Goal: Task Accomplishment & Management: Complete application form

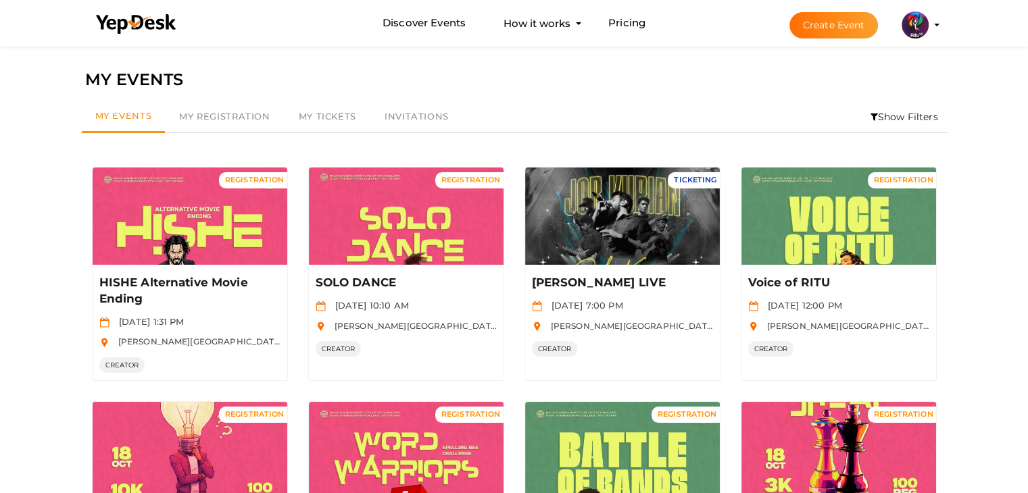
click at [836, 17] on button "Create Event" at bounding box center [834, 25] width 89 height 26
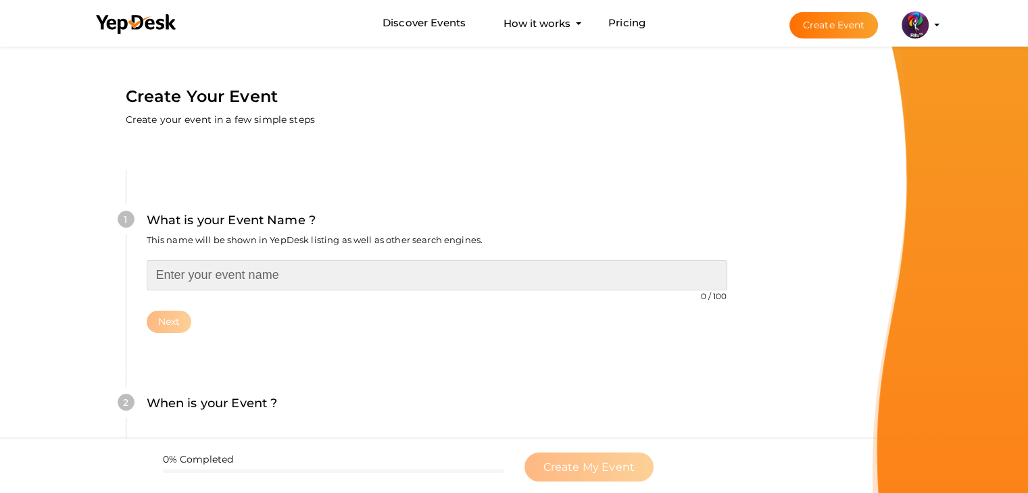
click at [418, 286] on input "text" at bounding box center [437, 275] width 581 height 30
type input "Mic CLash-RJ Competition"
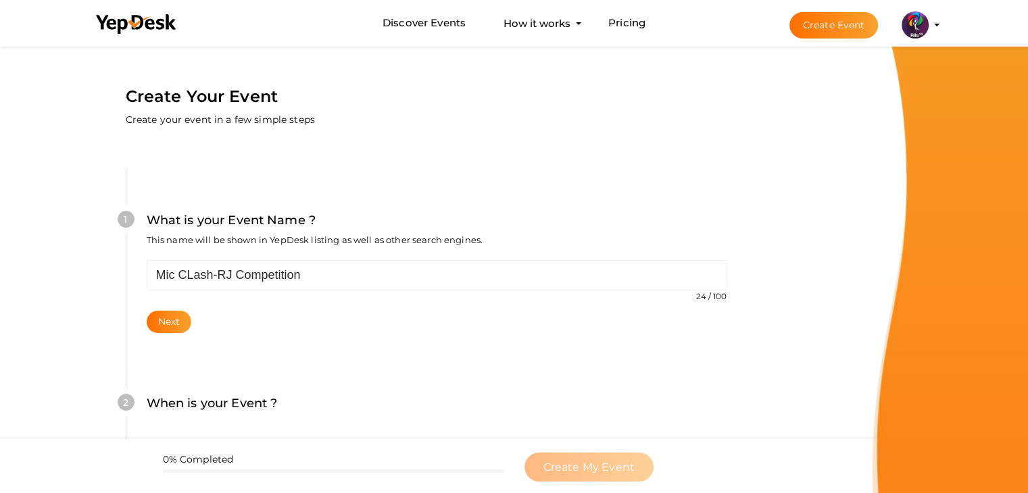
click at [437, 292] on div "Mic CLash-RJ Competition 24 / 100 Invalid event name event name length exceeded…" at bounding box center [437, 296] width 581 height 73
click at [180, 324] on button "Next" at bounding box center [169, 322] width 45 height 22
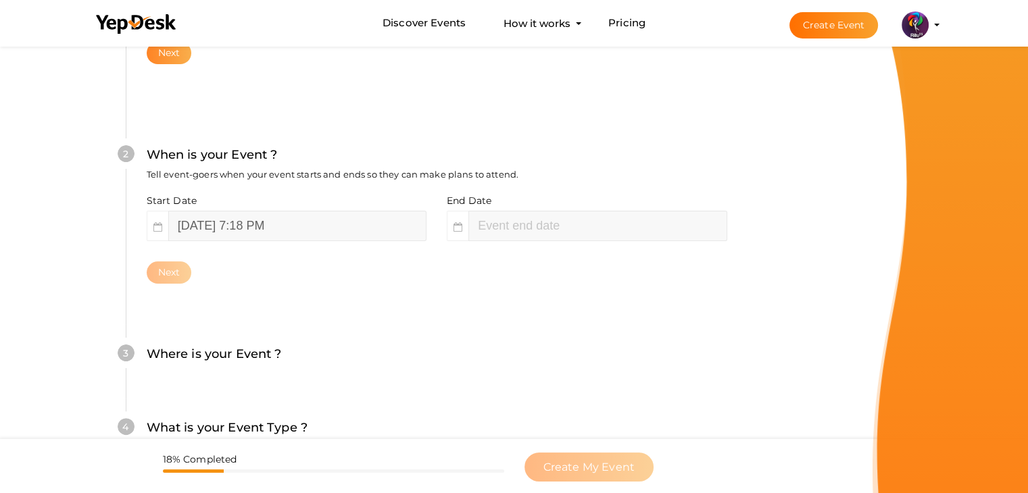
scroll to position [278, 0]
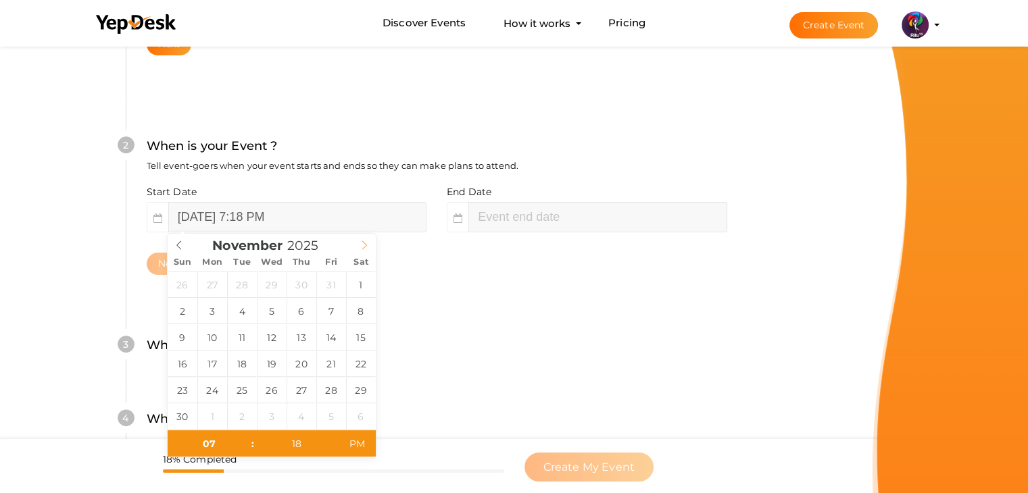
click at [369, 240] on span at bounding box center [364, 243] width 23 height 19
click at [174, 240] on div "October 2025" at bounding box center [272, 243] width 208 height 19
type input "October 18, 2025 7:18 PM"
type input "10"
type input "09"
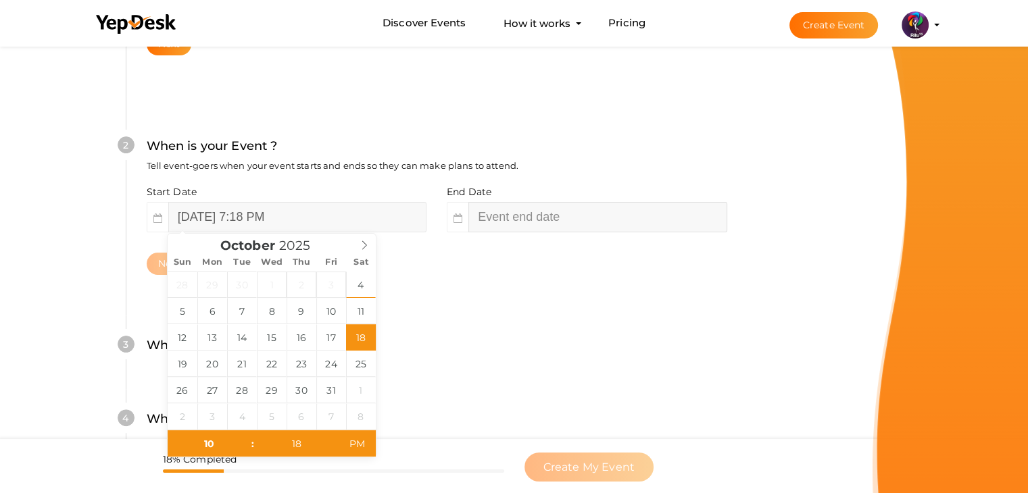
type input "18"
type input "October 18, 2025 10:18 PM"
type input "October 18, 2025 9:18 PM"
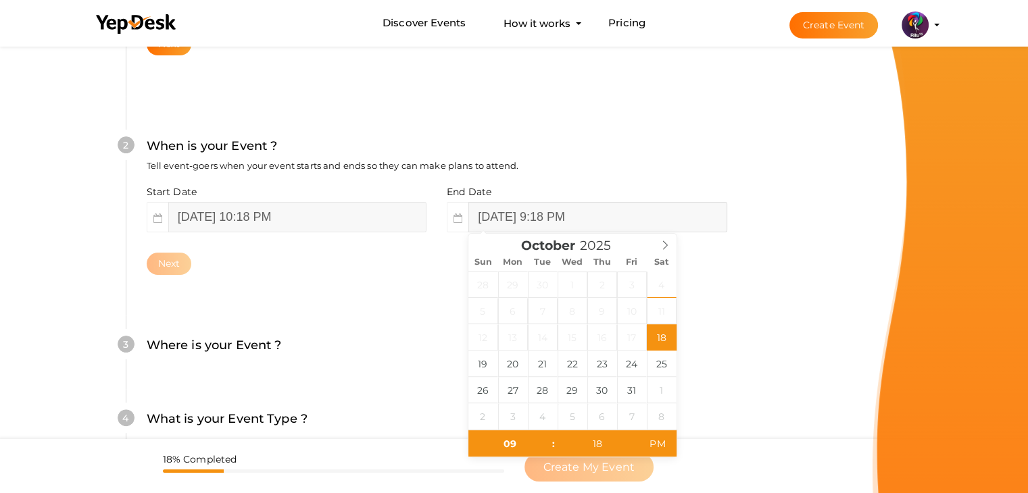
click at [543, 216] on input "October 18, 2025 9:18 PM" at bounding box center [597, 217] width 258 height 30
click at [406, 264] on div "Next" at bounding box center [437, 264] width 581 height 22
click at [590, 210] on input "October 18, 2025 9:18 PM" at bounding box center [597, 217] width 258 height 30
type input "07"
type input "48"
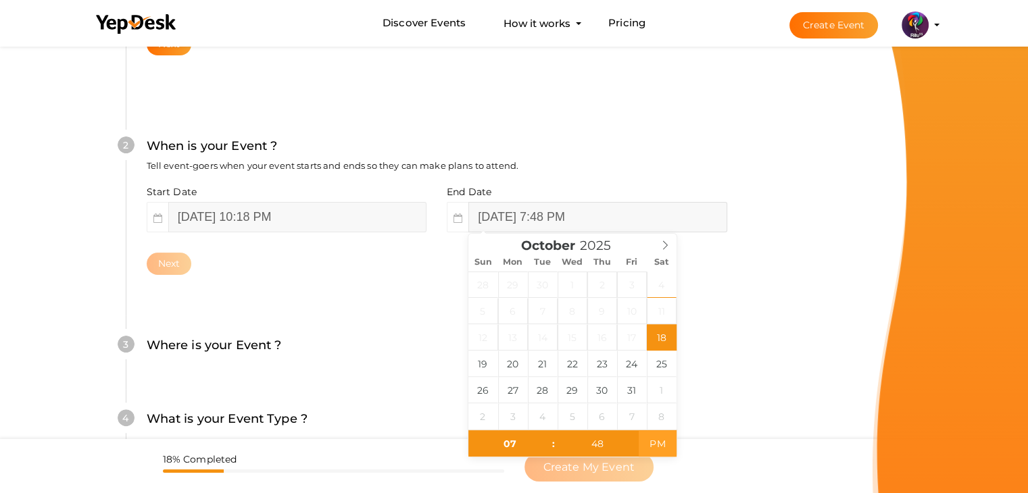
click at [653, 447] on span "PM" at bounding box center [657, 444] width 37 height 27
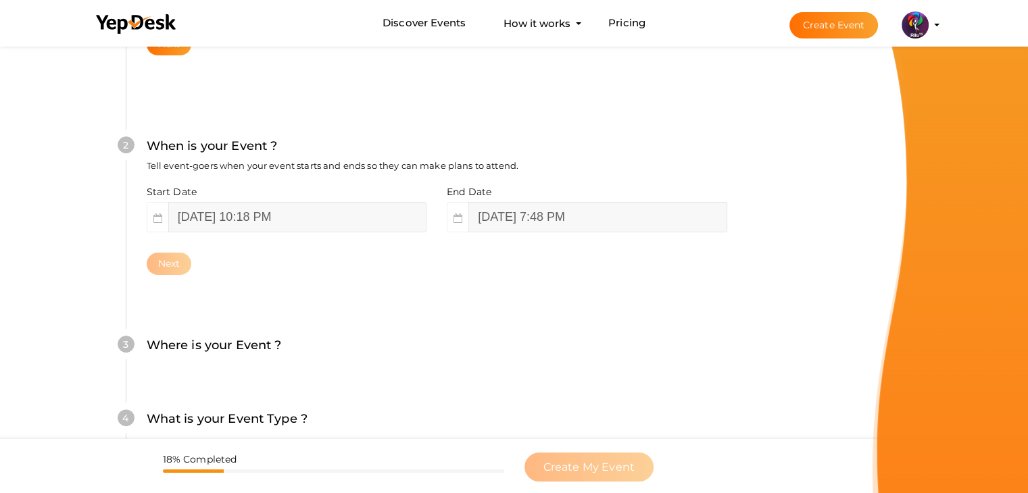
click at [333, 387] on div "3 Where is your Event ? Tell event-goers where your event location is. Venue On…" at bounding box center [437, 353] width 622 height 74
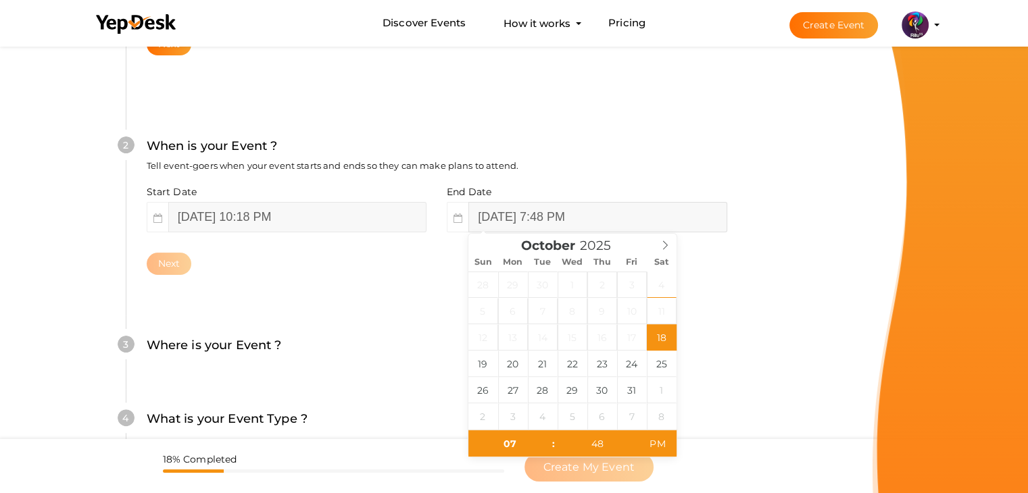
click at [573, 212] on input "October 18, 2025 7:48 PM" at bounding box center [597, 217] width 258 height 30
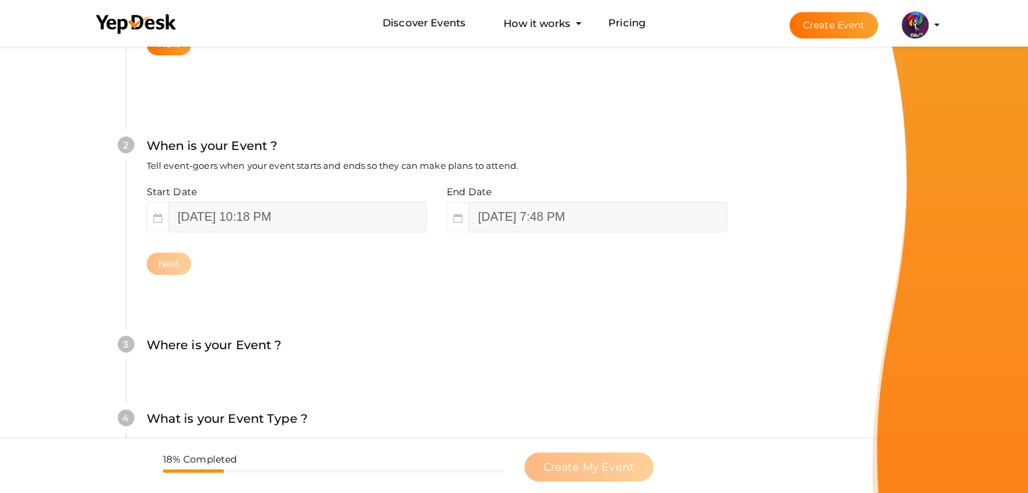
click at [448, 270] on div "Next" at bounding box center [437, 264] width 581 height 22
drag, startPoint x: 633, startPoint y: 237, endPoint x: 646, endPoint y: 214, distance: 25.7
click at [646, 214] on div "Start Date October 18, 2025 10:18 PM End Date October 18, 2025 7:48 PM Next" at bounding box center [437, 230] width 581 height 90
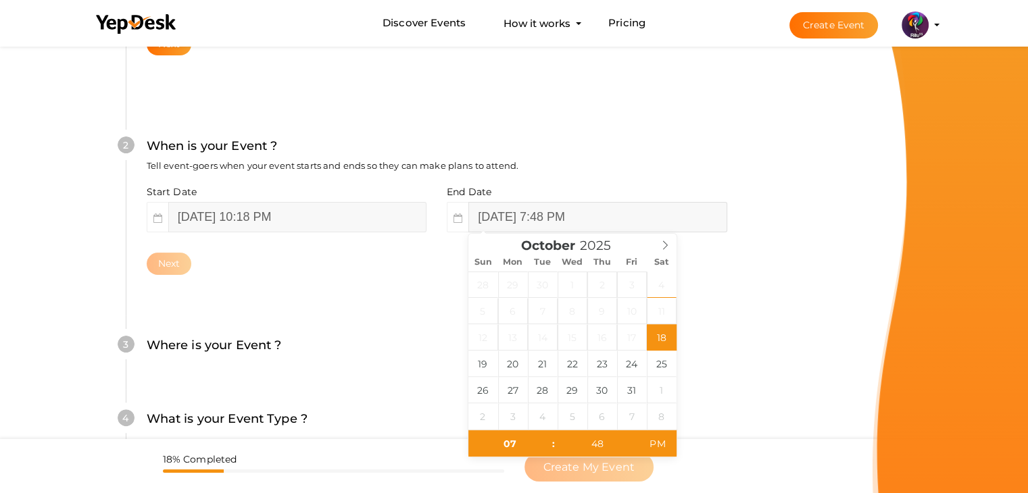
click at [646, 214] on input "October 18, 2025 7:48 PM" at bounding box center [597, 217] width 258 height 30
type input "October 18, 2025 7:48 PM"
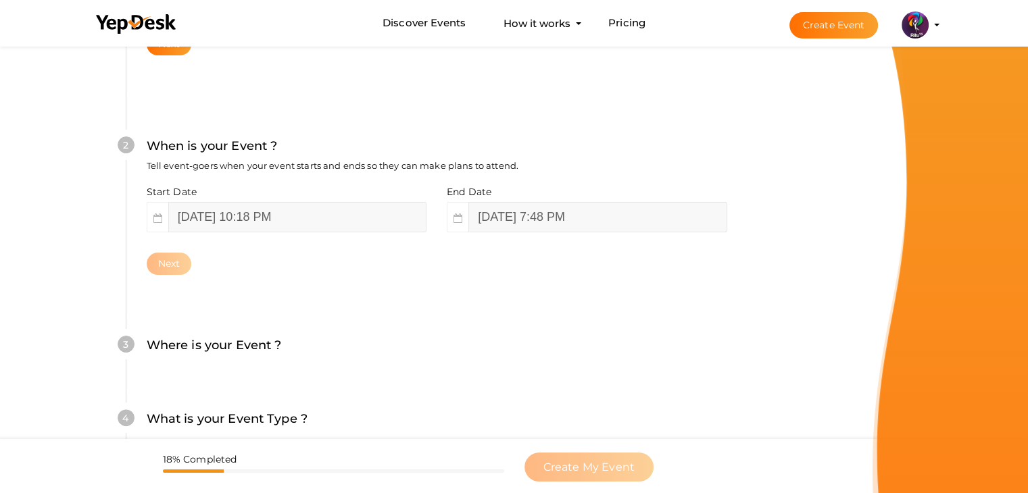
click at [363, 324] on div "3 Where is your Event ? Tell event-goers where your event location is. Venue On…" at bounding box center [437, 353] width 622 height 74
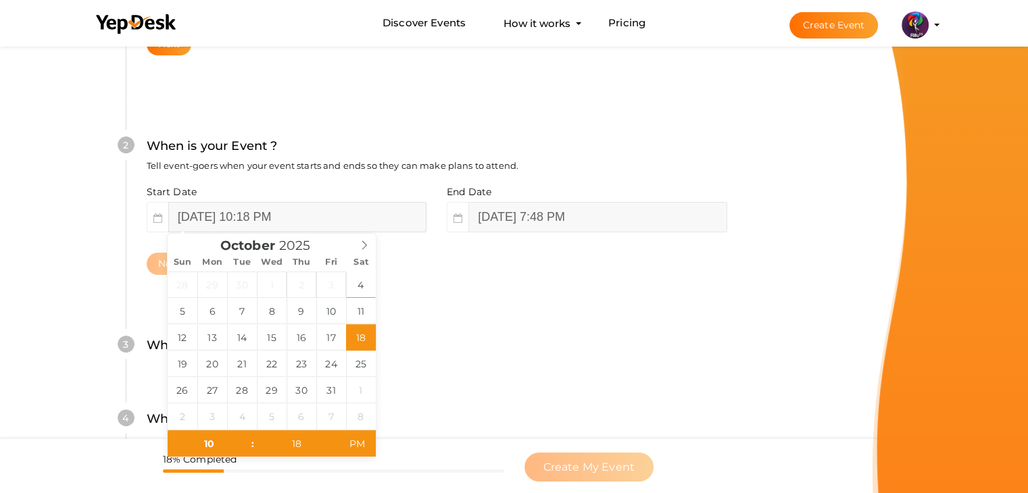
click at [354, 222] on input "October 18, 2025 10:18 PM" at bounding box center [297, 217] width 258 height 30
type input "October 18, 2025 10:18 AM"
click at [366, 442] on span "AM" at bounding box center [357, 444] width 37 height 27
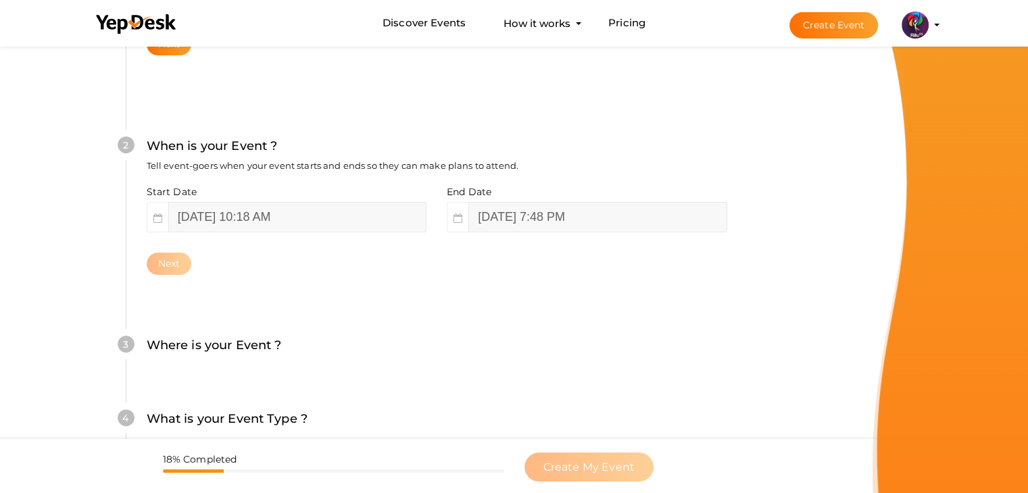
click at [470, 362] on div "Where is your Event ? Tell event-goers where your event location is." at bounding box center [437, 352] width 581 height 33
click at [427, 333] on div "3 Where is your Event ? Tell event-goers where your event location is. Venue On…" at bounding box center [437, 353] width 622 height 74
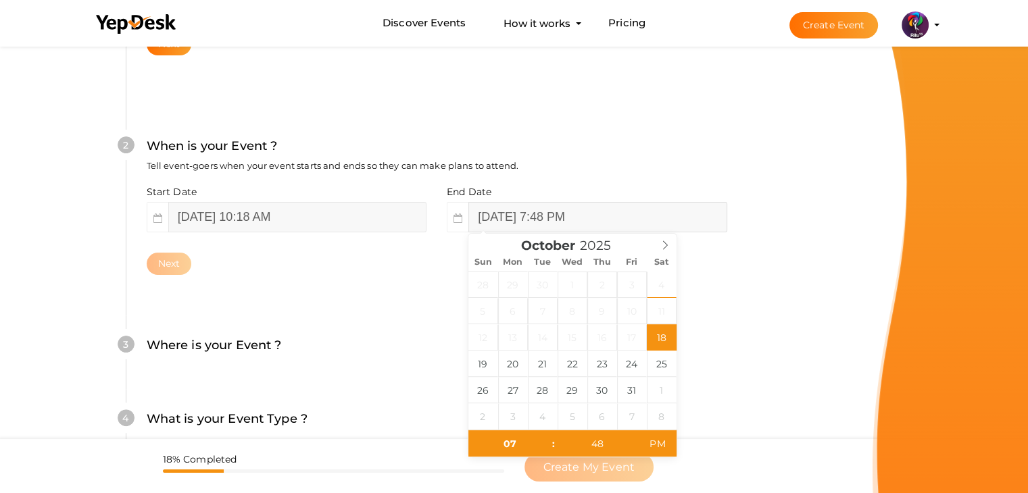
click at [671, 212] on input "October 18, 2025 7:48 PM" at bounding box center [597, 217] width 258 height 30
type input "10"
click at [660, 453] on span "AM" at bounding box center [657, 444] width 37 height 27
type input "October 18, 2025 10:48 PM"
click at [660, 453] on span "PM" at bounding box center [657, 444] width 37 height 27
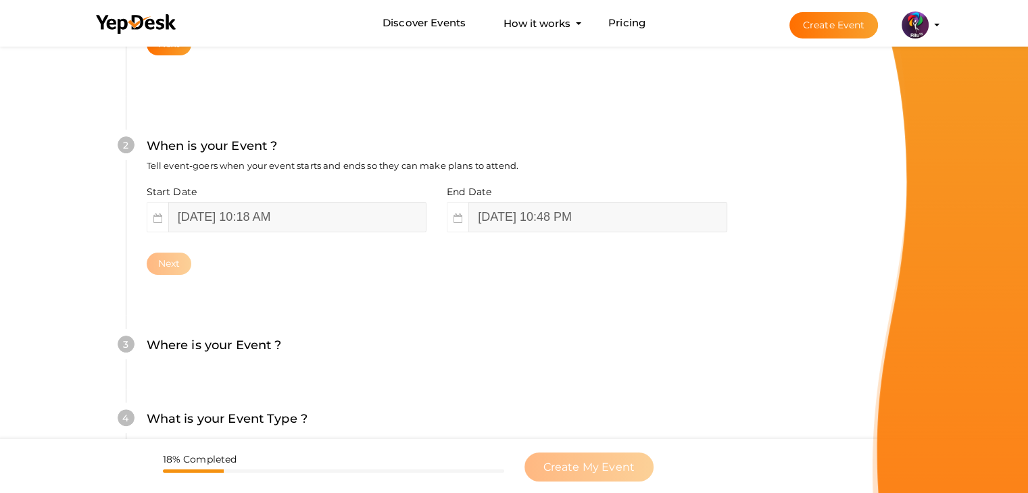
click at [395, 317] on div "3 Where is your Event ? Tell event-goers where your event location is. Venue On…" at bounding box center [437, 353] width 622 height 74
click at [289, 274] on div "Next" at bounding box center [437, 264] width 581 height 22
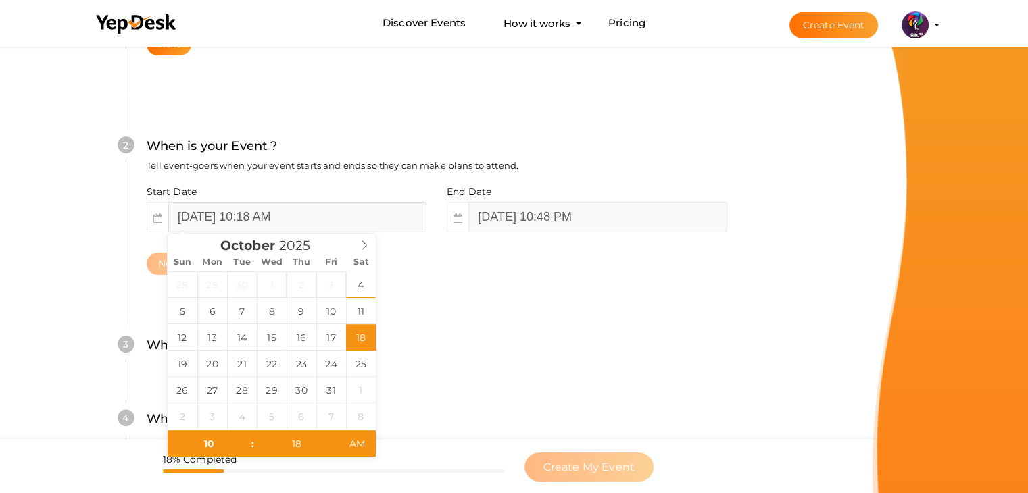
click at [346, 218] on input "October 18, 2025 10:18 AM" at bounding box center [297, 217] width 258 height 30
click at [361, 449] on span "AM" at bounding box center [357, 444] width 37 height 27
type input "October 18, 2025 10:18 AM"
click at [361, 449] on span "PM" at bounding box center [357, 444] width 37 height 27
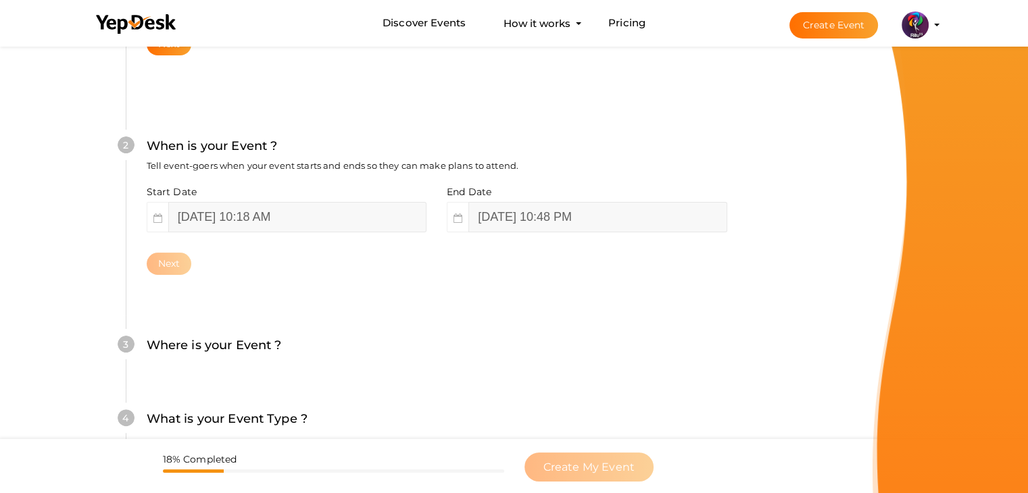
click at [502, 336] on div "Where is your Event ? Tell event-goers where your event location is." at bounding box center [437, 352] width 581 height 33
drag, startPoint x: 682, startPoint y: 195, endPoint x: 683, endPoint y: 212, distance: 16.3
click at [683, 212] on div "End Date October 18, 2025 10:48 PM" at bounding box center [582, 208] width 291 height 47
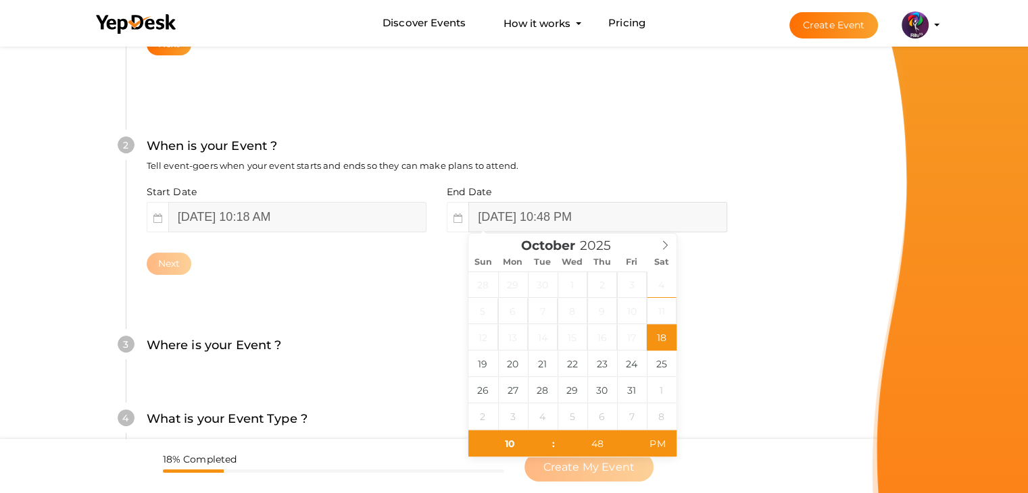
click at [683, 212] on input "October 18, 2025 10:48 PM" at bounding box center [597, 217] width 258 height 30
click at [654, 439] on span "AM" at bounding box center [657, 444] width 37 height 27
type input "October 18, 2025 10:48 PM"
click at [654, 439] on span "PM" at bounding box center [657, 444] width 37 height 27
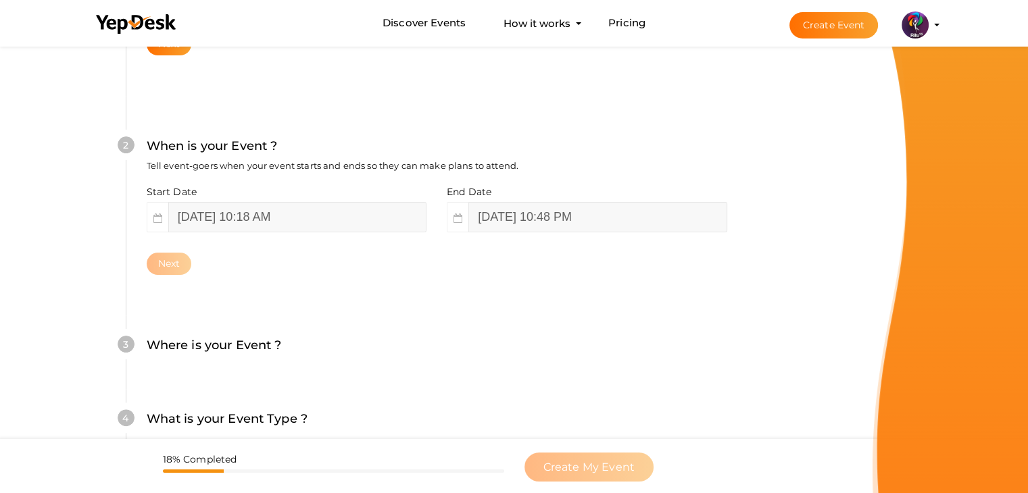
click at [227, 314] on div "2 When is your Event ? Tell event-goers when your event starts and ends so they…" at bounding box center [437, 206] width 622 height 220
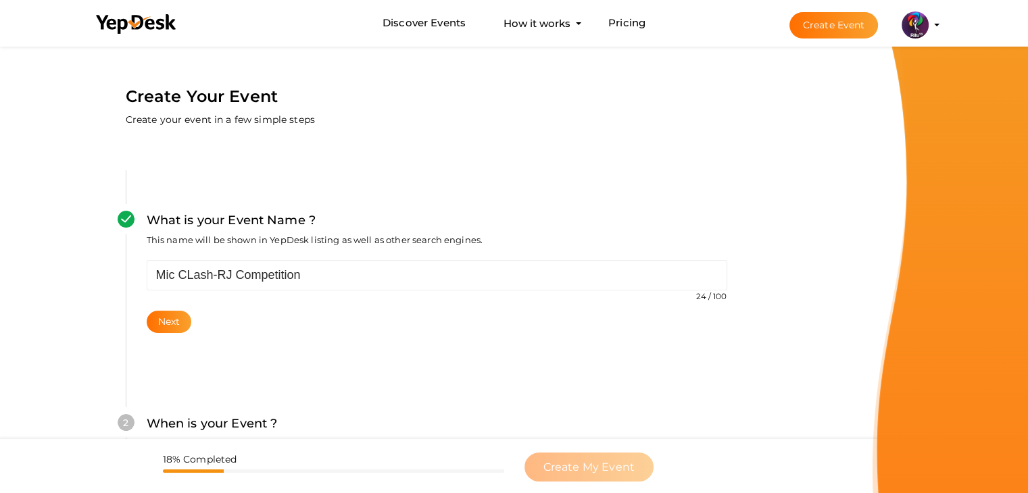
scroll to position [26, 0]
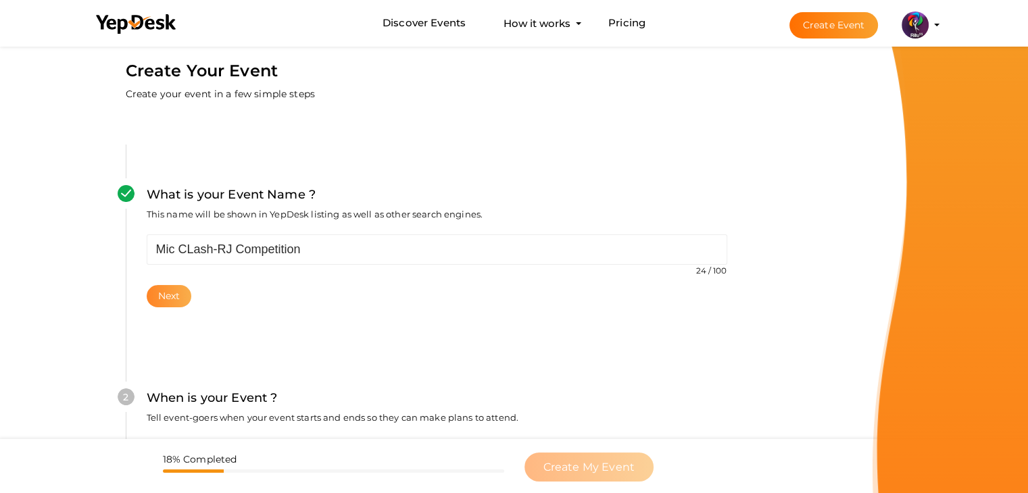
click at [169, 287] on button "Next" at bounding box center [169, 296] width 45 height 22
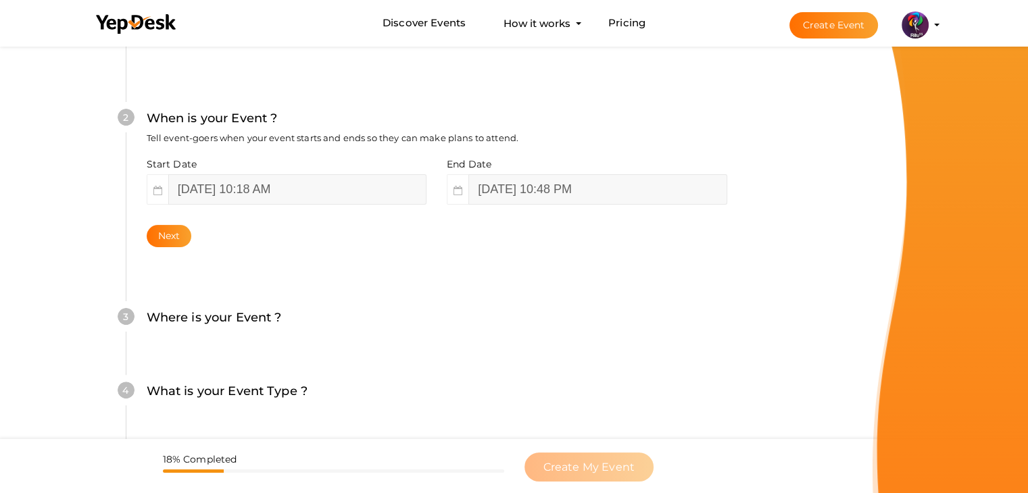
scroll to position [351, 0]
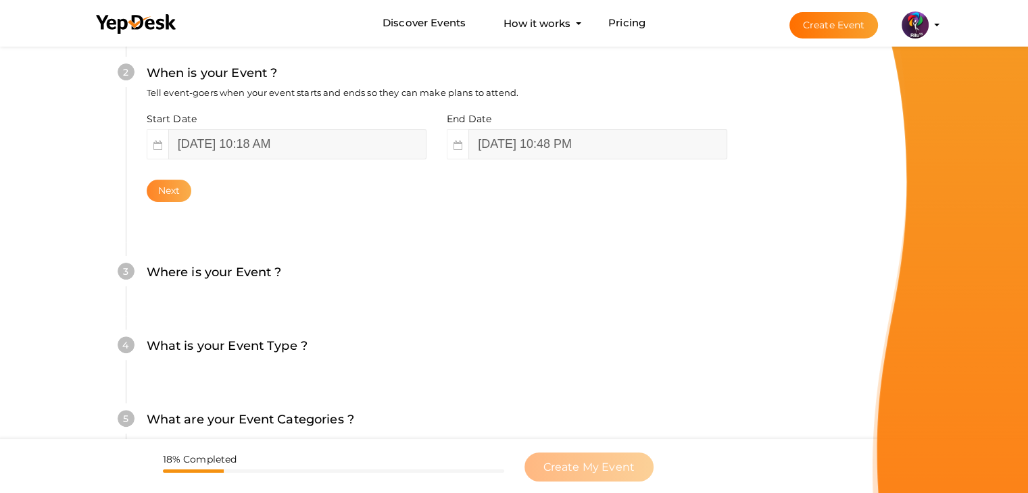
click at [160, 195] on button "Next" at bounding box center [169, 191] width 45 height 22
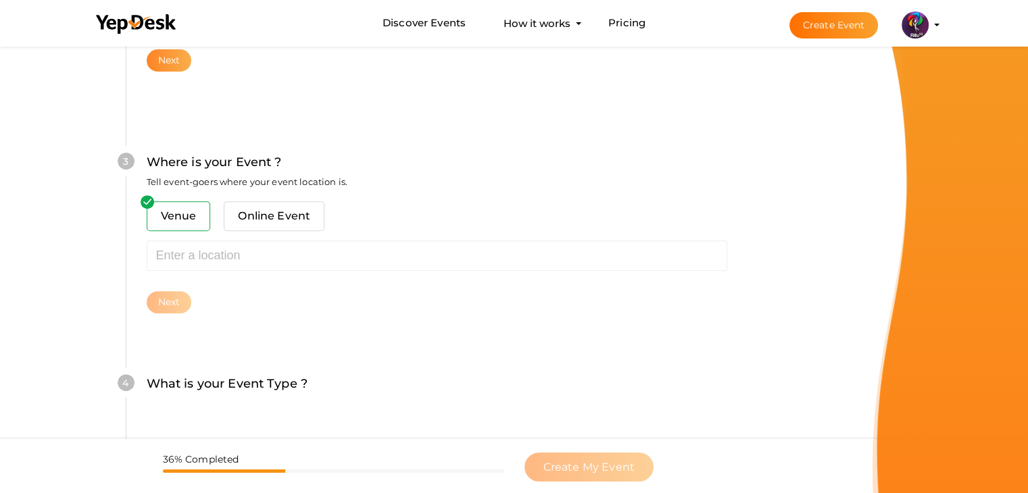
scroll to position [498, 0]
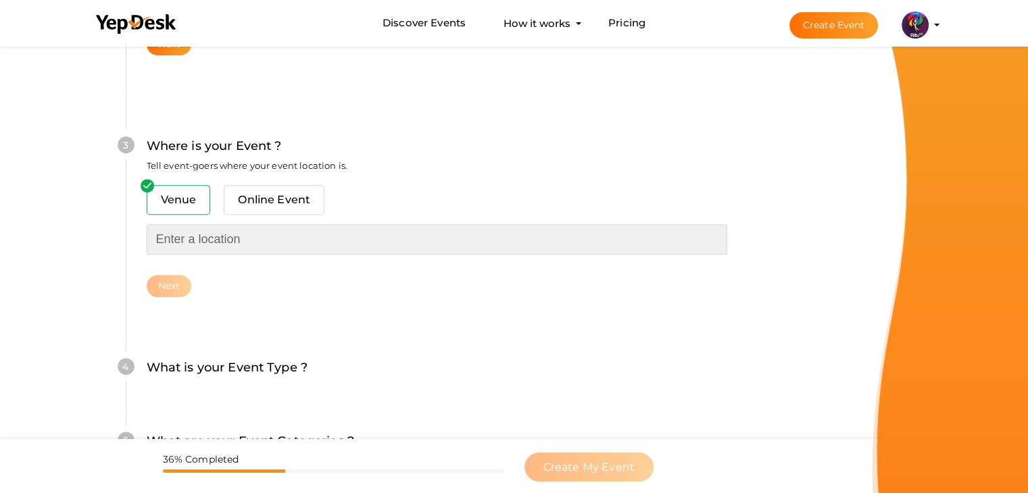
click at [178, 225] on input "text" at bounding box center [437, 239] width 581 height 30
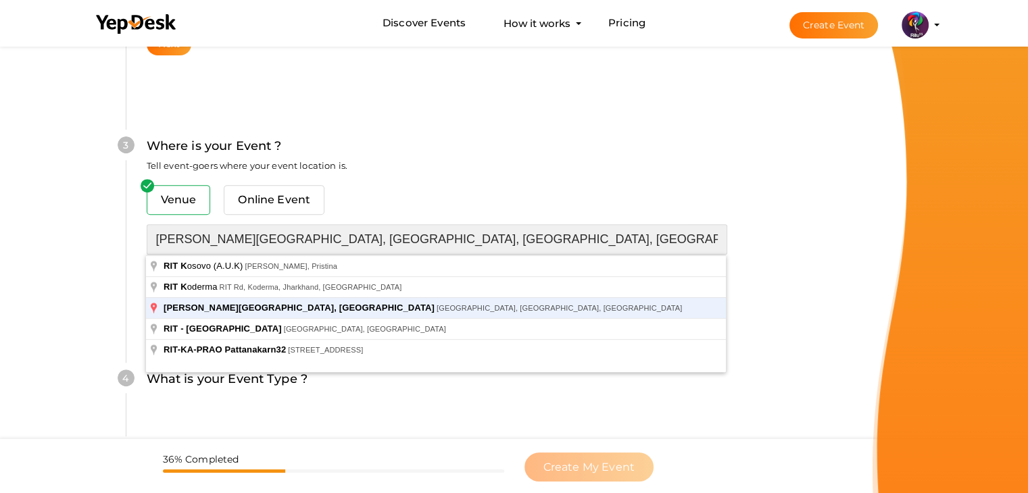
type input "[PERSON_NAME][GEOGRAPHIC_DATA], [GEOGRAPHIC_DATA], [GEOGRAPHIC_DATA], [GEOGRAPH…"
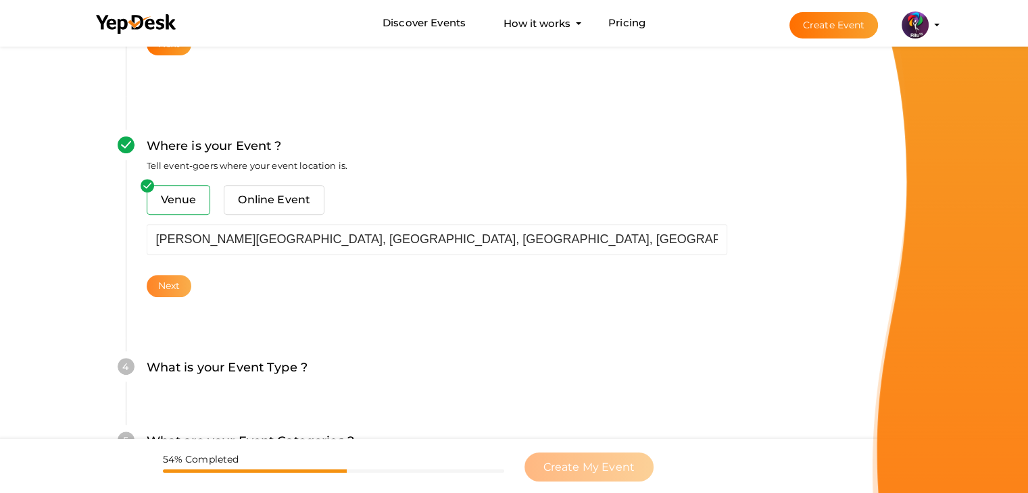
click at [183, 276] on button "Next" at bounding box center [169, 286] width 45 height 22
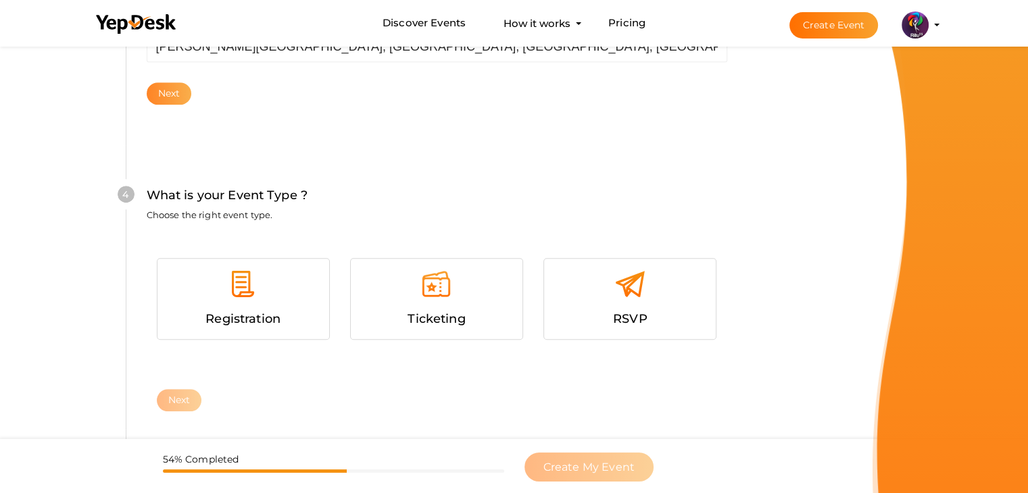
scroll to position [740, 0]
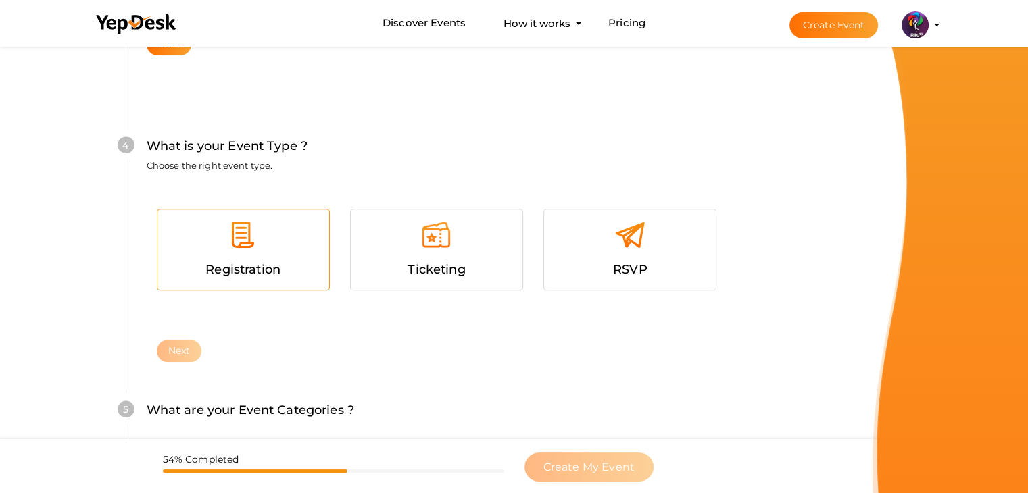
click at [245, 247] on img at bounding box center [243, 235] width 30 height 30
click at [176, 357] on button "Next" at bounding box center [179, 351] width 45 height 22
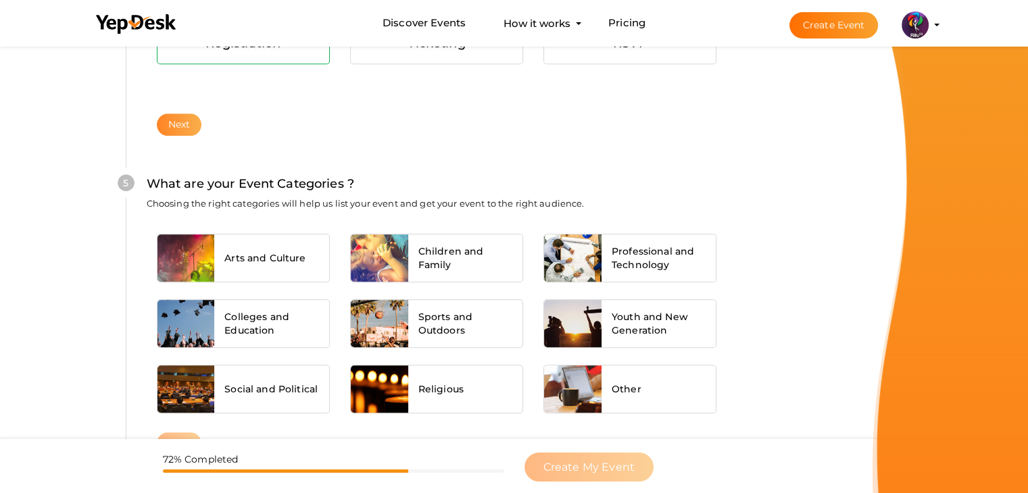
scroll to position [1023, 0]
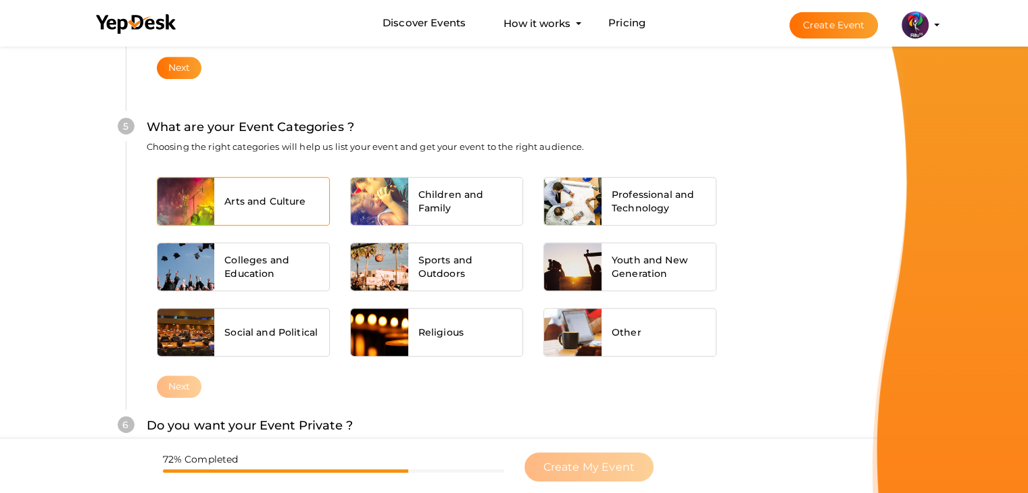
click at [266, 206] on span "Arts and Culture" at bounding box center [264, 202] width 81 height 14
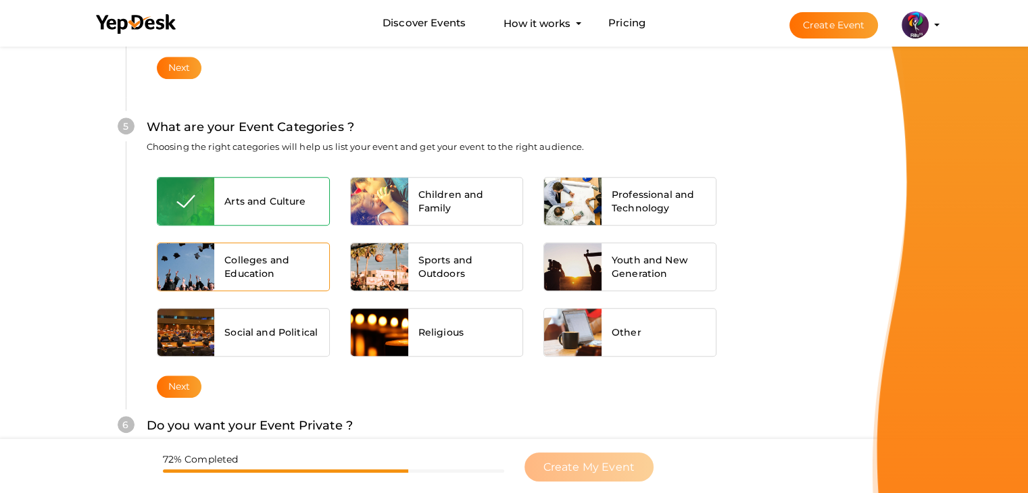
click at [262, 268] on span "Colleges and Education" at bounding box center [271, 267] width 95 height 27
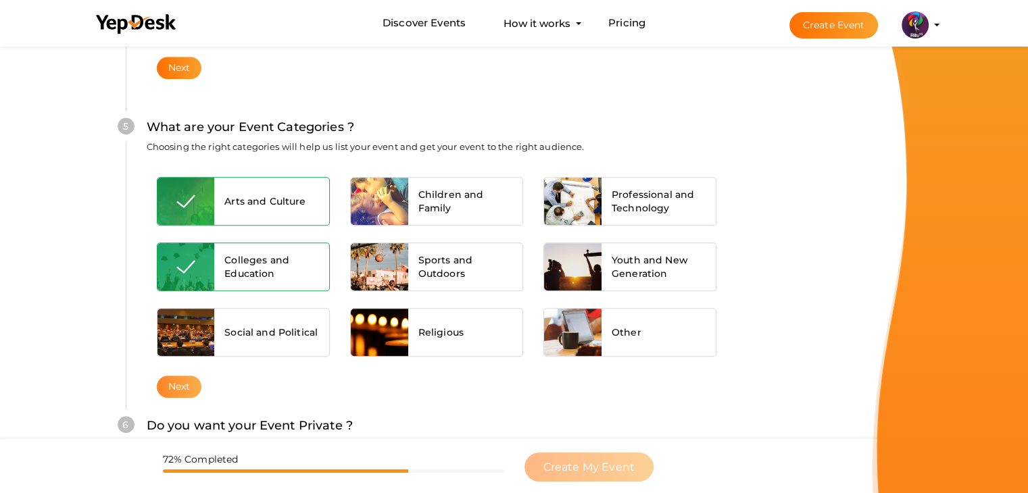
click at [195, 383] on button "Next" at bounding box center [179, 387] width 45 height 22
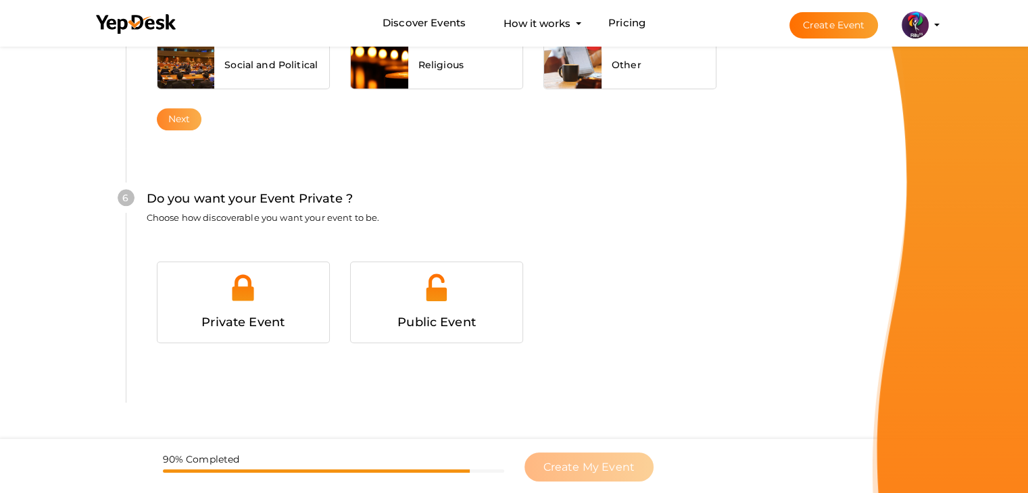
scroll to position [1320, 0]
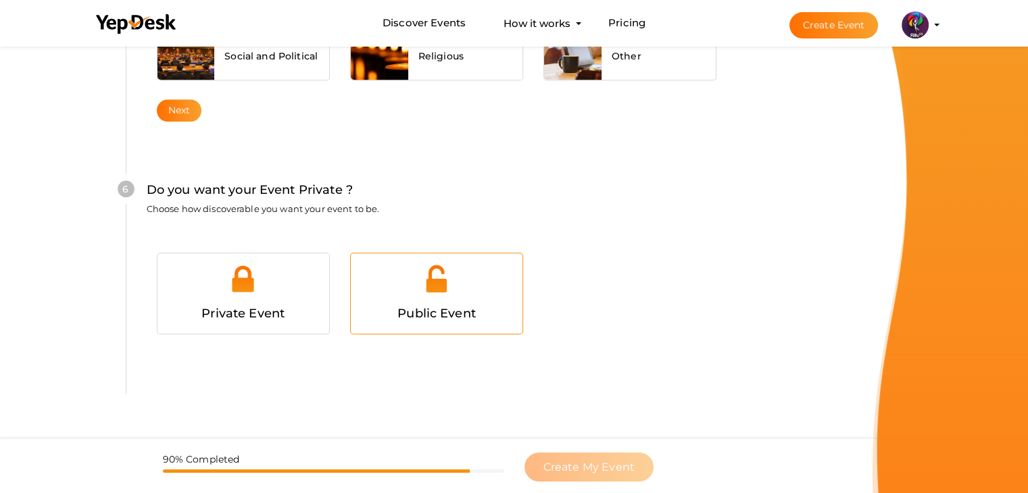
click at [419, 269] on div at bounding box center [436, 284] width 151 height 41
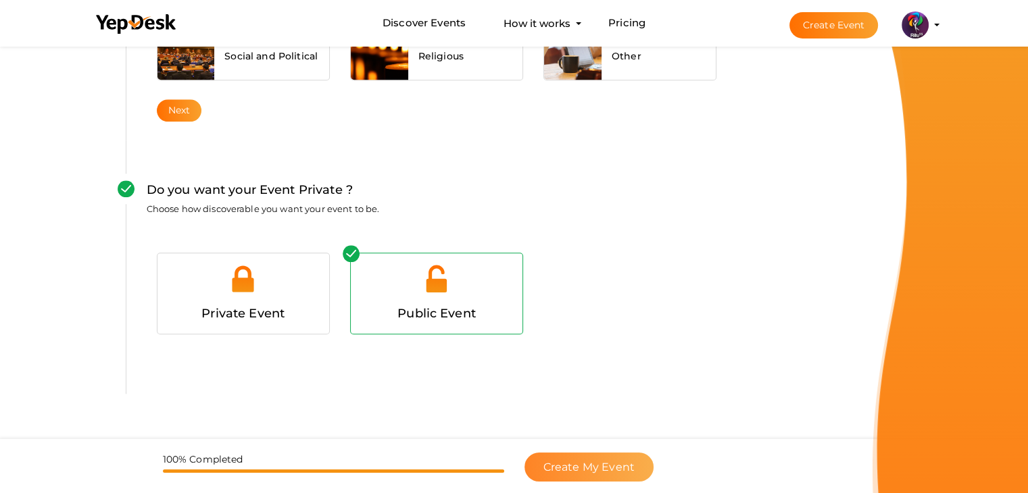
click at [630, 458] on button "Create My Event" at bounding box center [589, 467] width 129 height 29
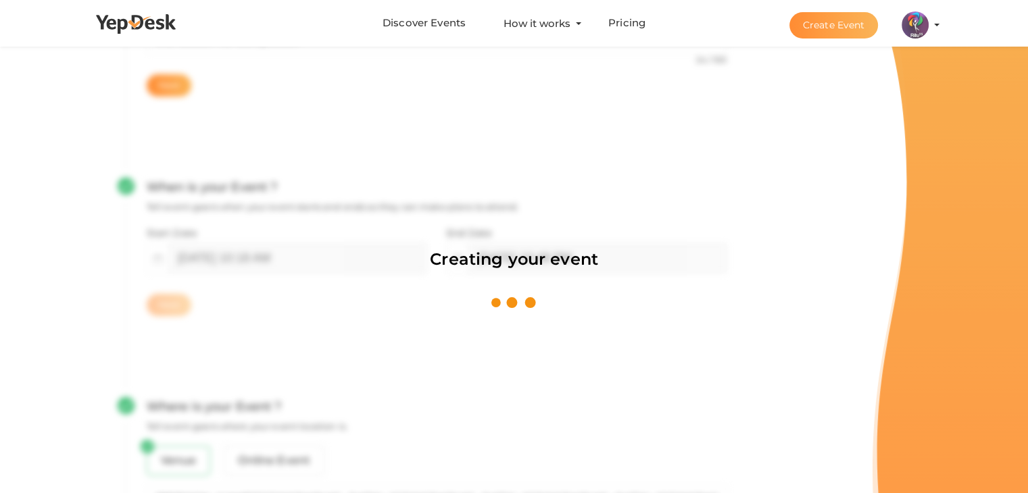
scroll to position [203, 0]
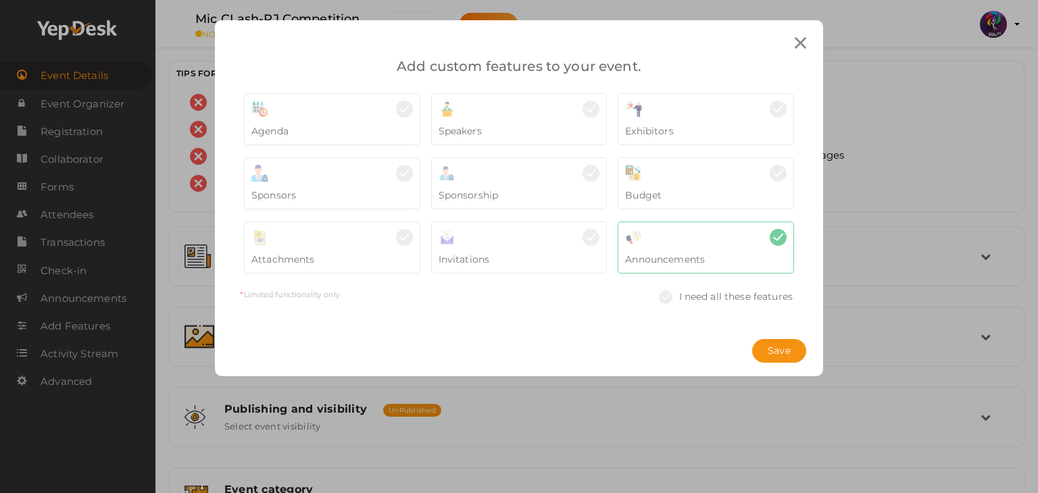
click at [786, 331] on div "Save" at bounding box center [519, 351] width 608 height 51
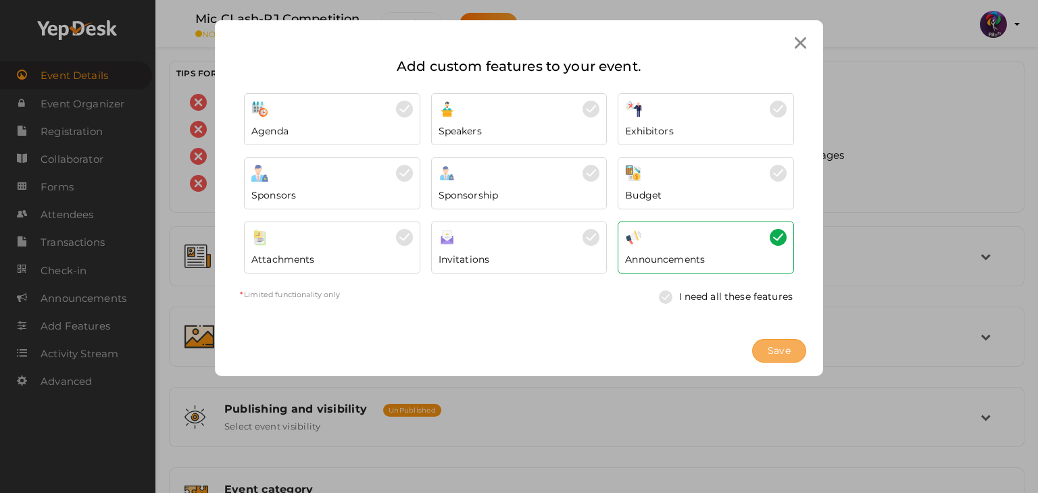
click at [786, 347] on span "Save" at bounding box center [779, 351] width 23 height 14
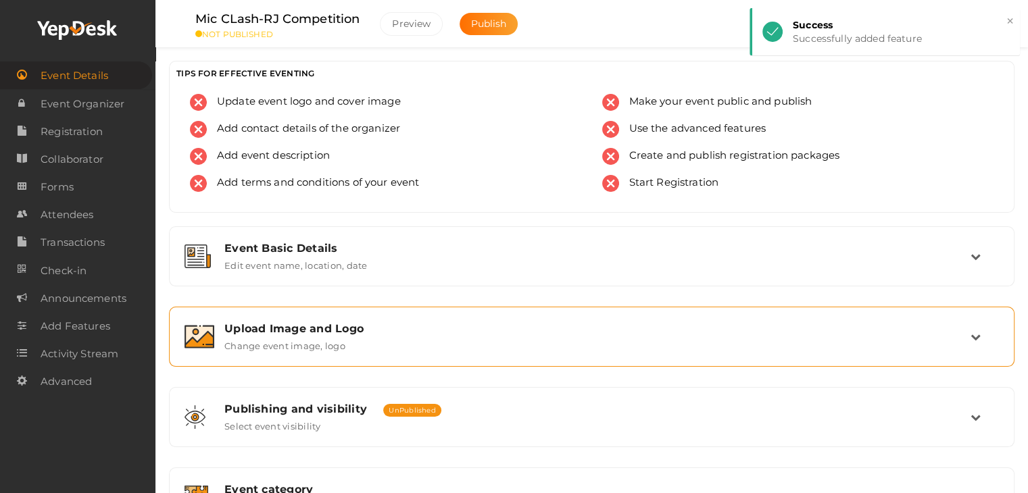
click at [435, 329] on div "Upload Image and Logo" at bounding box center [597, 328] width 746 height 13
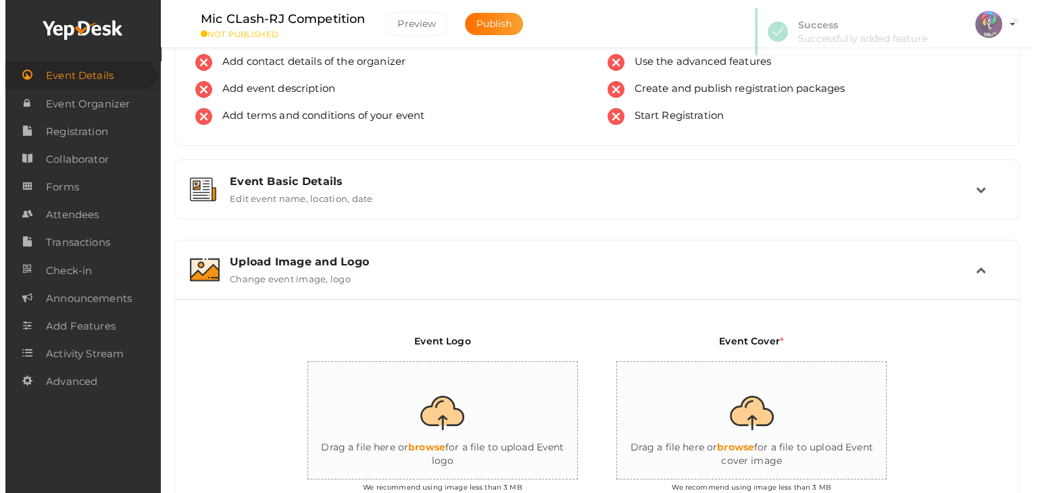
scroll to position [68, 0]
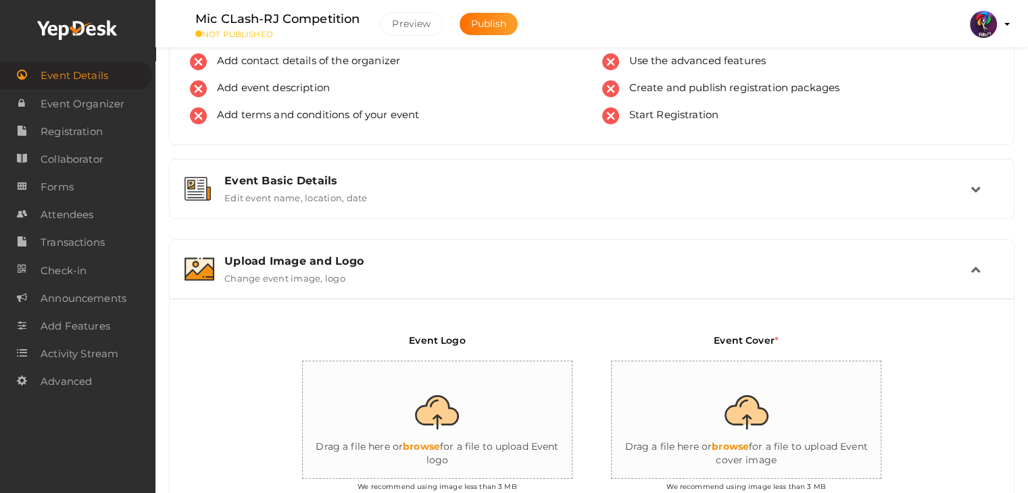
click at [454, 397] on input "file" at bounding box center [438, 421] width 270 height 118
type input "C:\fakepath\logo yepdesk.png"
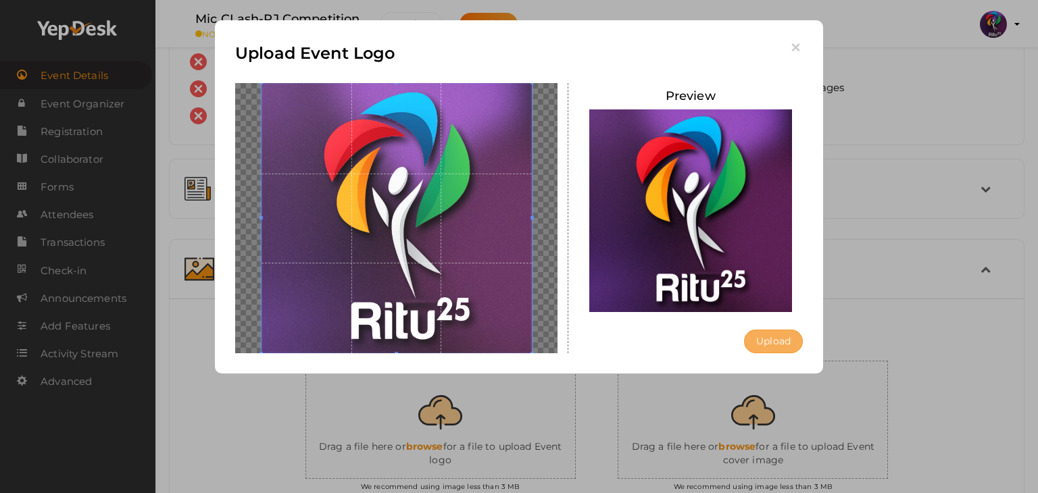
click at [771, 347] on button "Upload" at bounding box center [773, 342] width 59 height 24
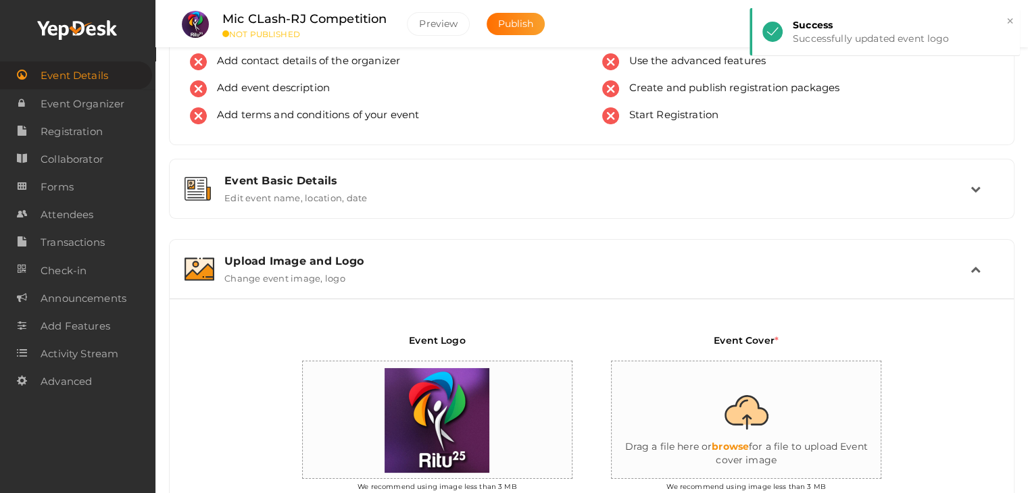
click at [744, 402] on input "file" at bounding box center [747, 421] width 270 height 118
type input "C:\fakepath\404 GLOW.png"
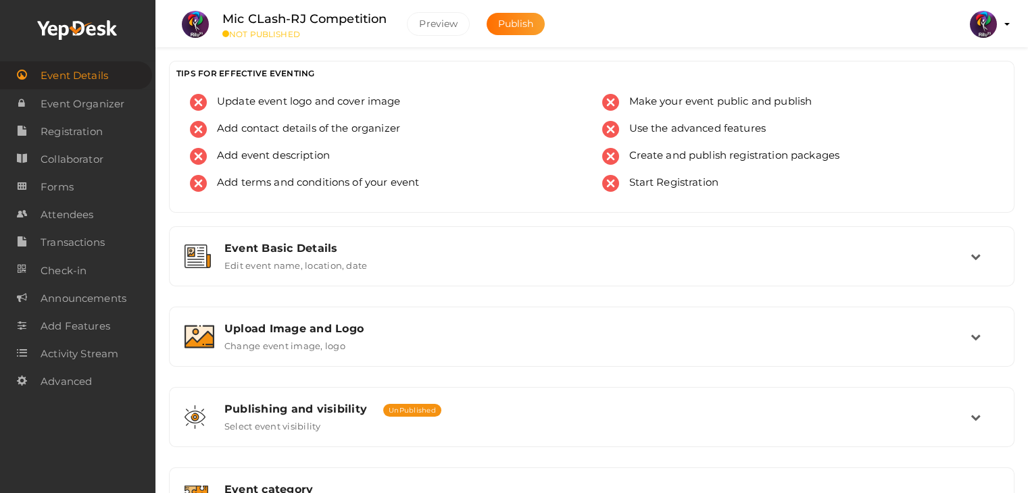
scroll to position [437, 0]
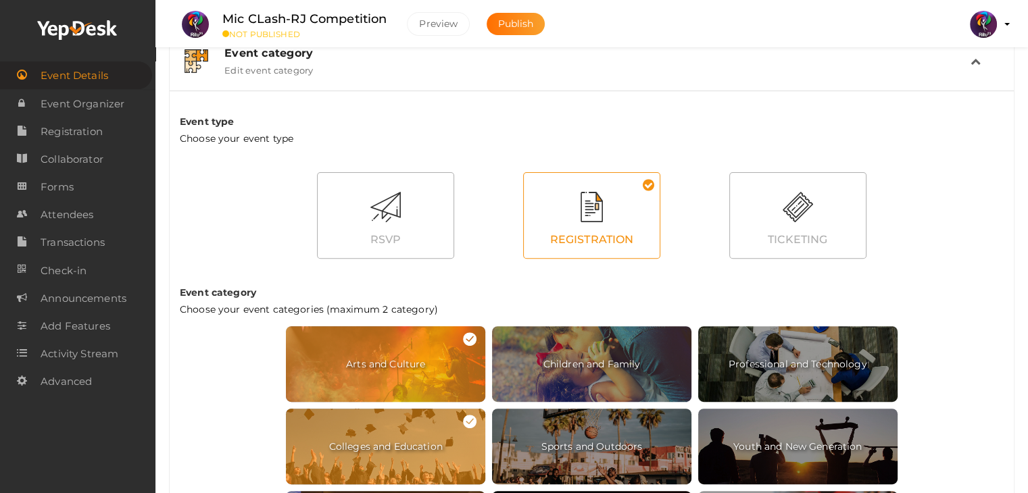
click at [553, 255] on div "REGISTRATION" at bounding box center [592, 240] width 136 height 36
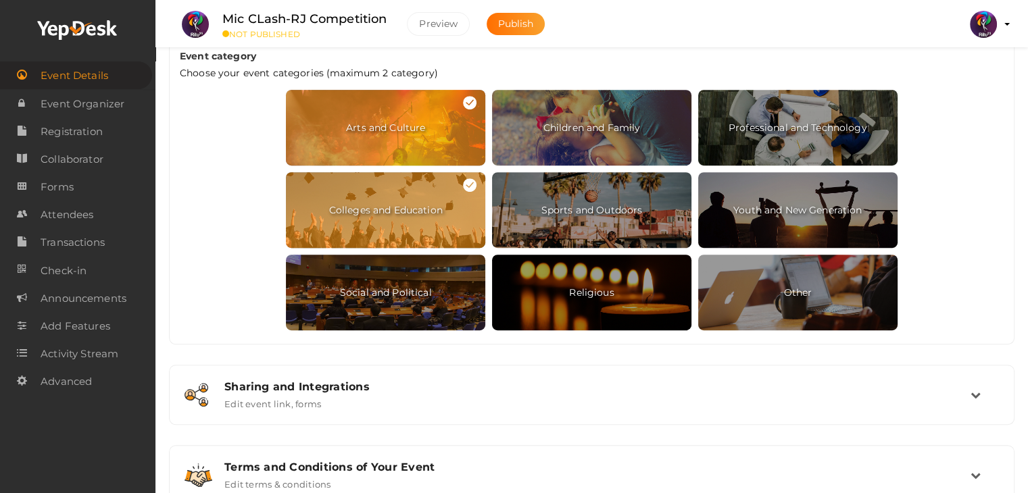
scroll to position [680, 0]
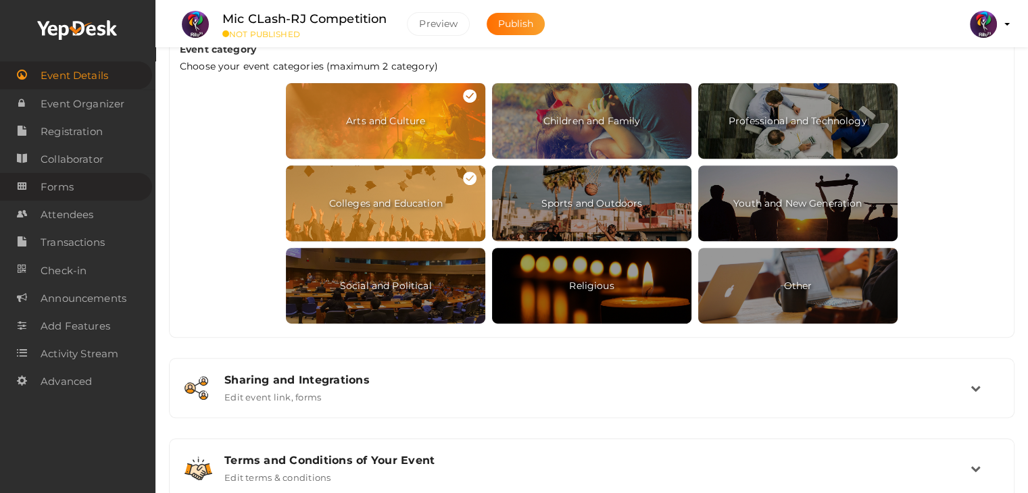
click at [65, 183] on span "Forms" at bounding box center [57, 187] width 33 height 27
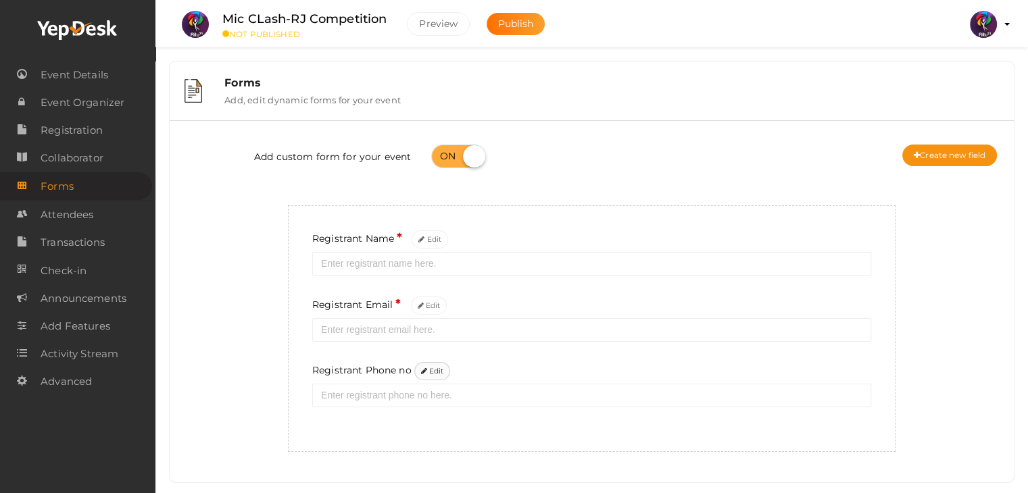
click at [442, 365] on button "Edit" at bounding box center [432, 371] width 37 height 18
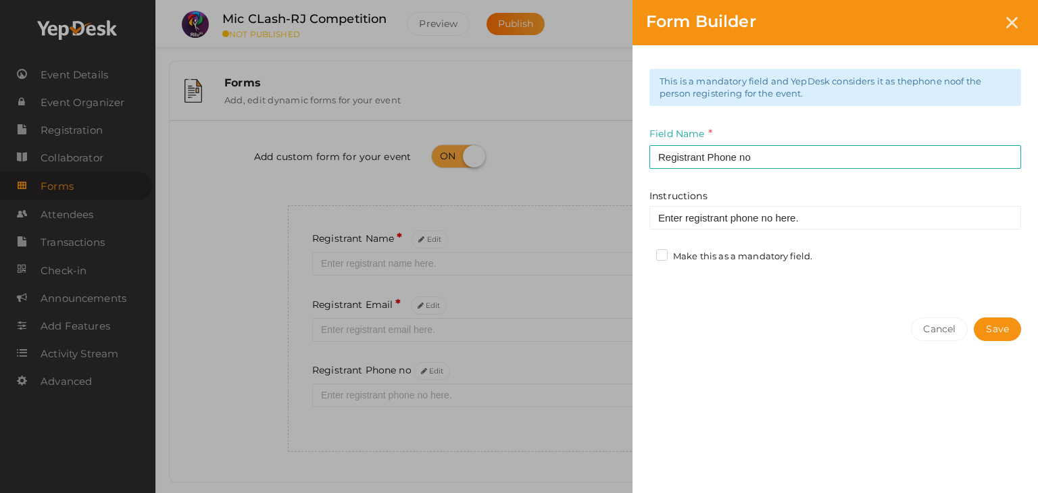
click at [669, 254] on label "Make this as a mandatory field." at bounding box center [734, 257] width 156 height 14
click at [643, 253] on input "Make this as a mandatory field." at bounding box center [643, 253] width 0 height 0
click at [998, 325] on button "Save" at bounding box center [997, 330] width 47 height 24
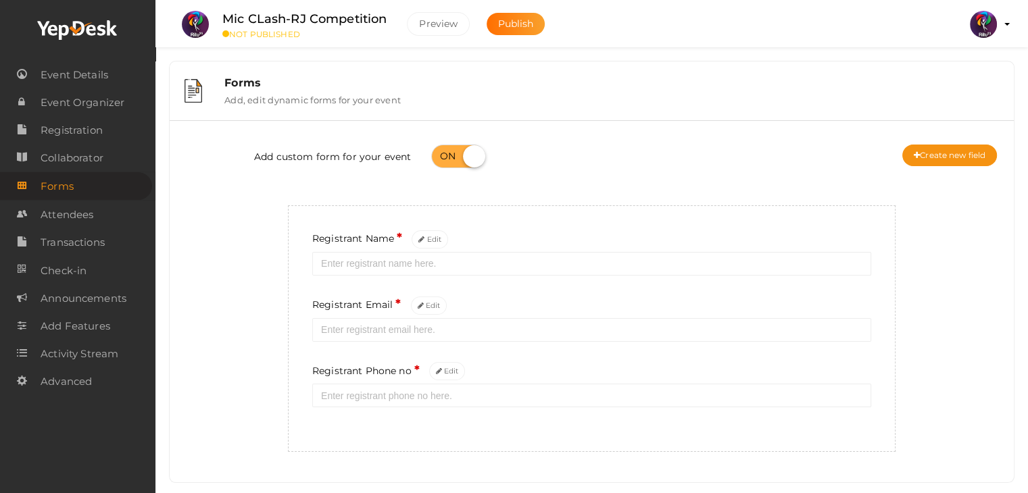
scroll to position [26, 0]
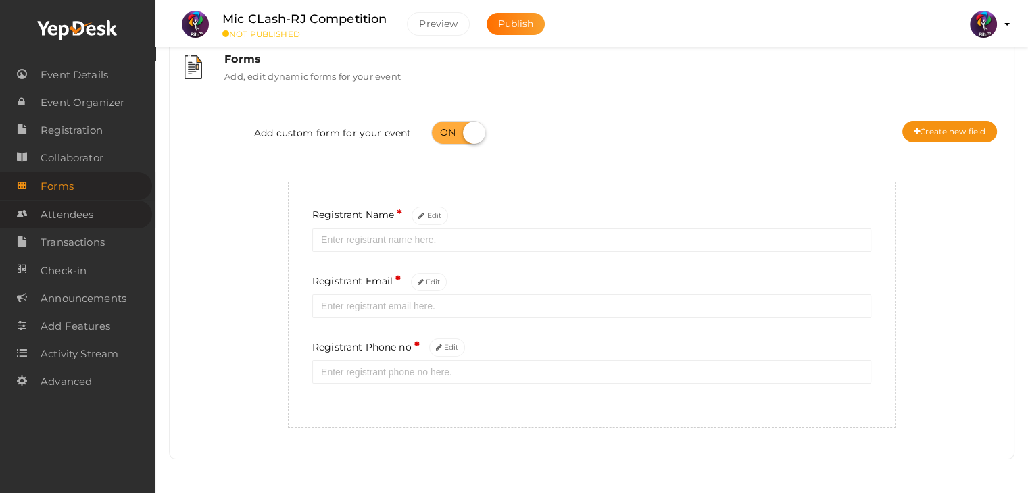
click at [68, 214] on span "Attendees" at bounding box center [67, 214] width 53 height 27
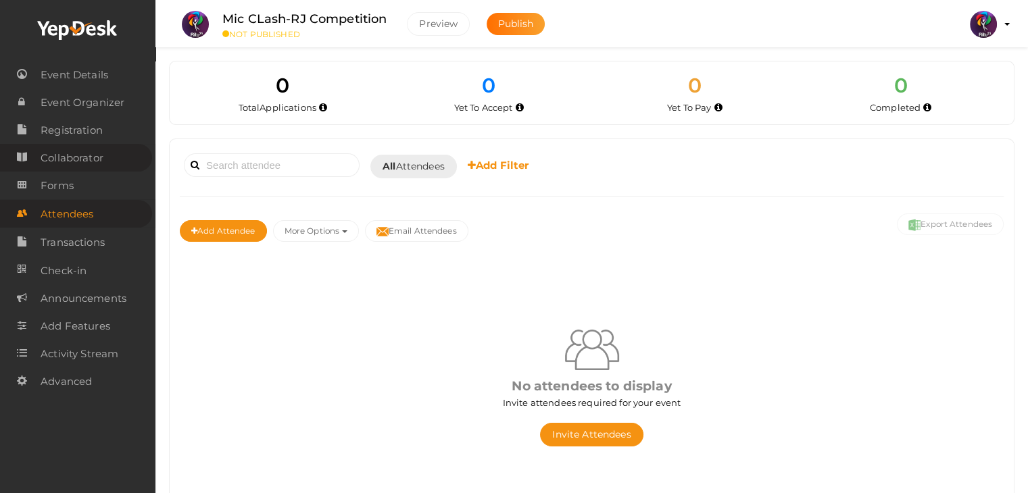
click at [95, 148] on span "Collaborator" at bounding box center [72, 158] width 63 height 27
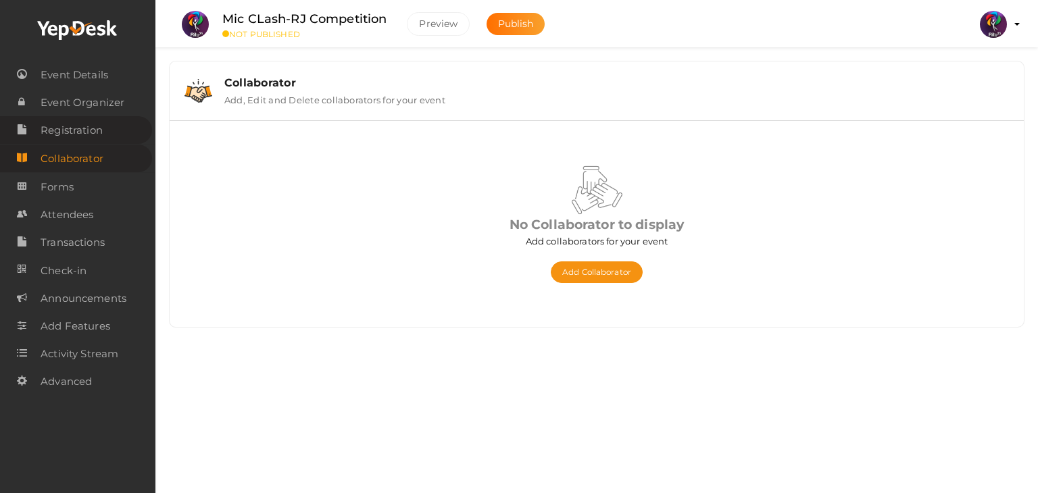
click at [97, 131] on span "Registration" at bounding box center [72, 130] width 62 height 27
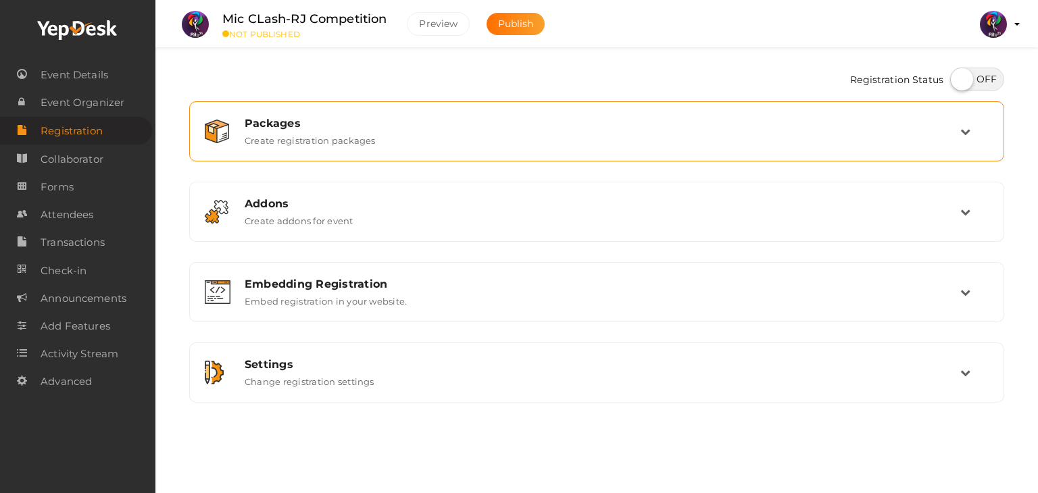
click at [775, 141] on div "Packages Create registration packages" at bounding box center [598, 131] width 726 height 29
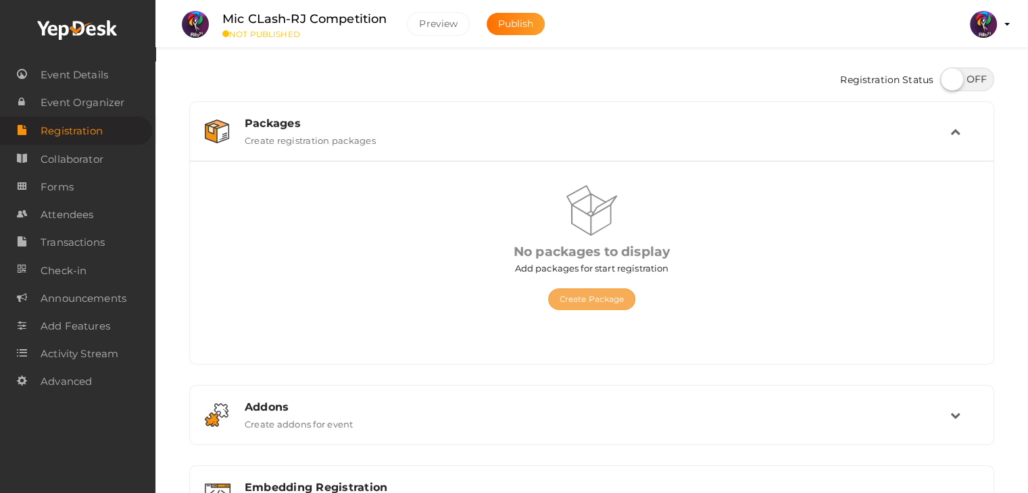
click at [600, 307] on button "Create Package" at bounding box center [592, 300] width 88 height 22
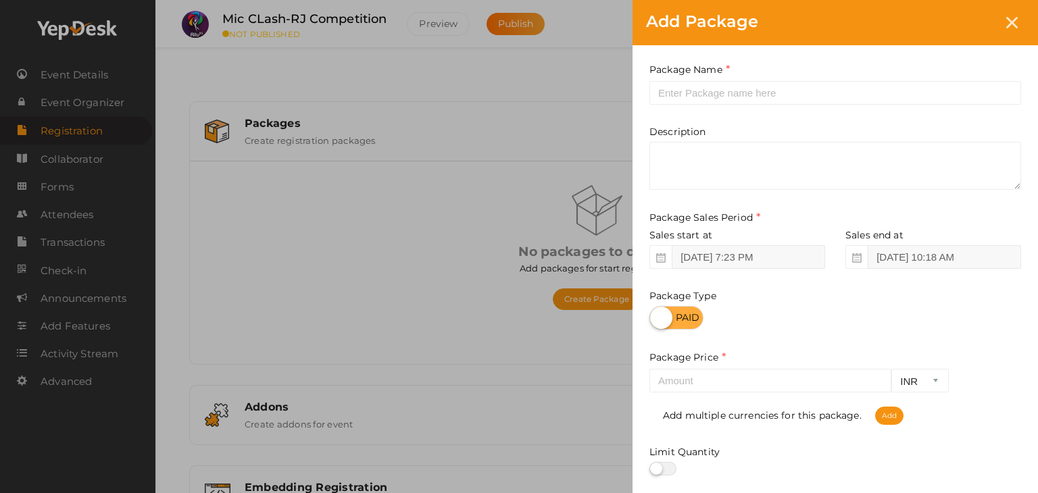
drag, startPoint x: 727, startPoint y: 73, endPoint x: 730, endPoint y: 89, distance: 15.8
click at [730, 89] on div "Package Name This field is Required. Package Name already used." at bounding box center [836, 83] width 372 height 43
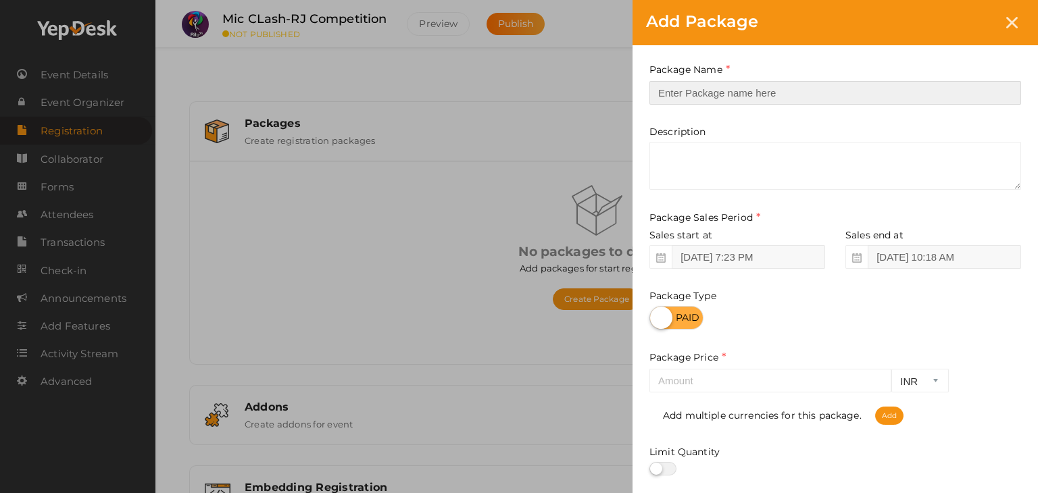
click at [730, 89] on input "text" at bounding box center [836, 93] width 372 height 24
type input "RJ Competition Registration"
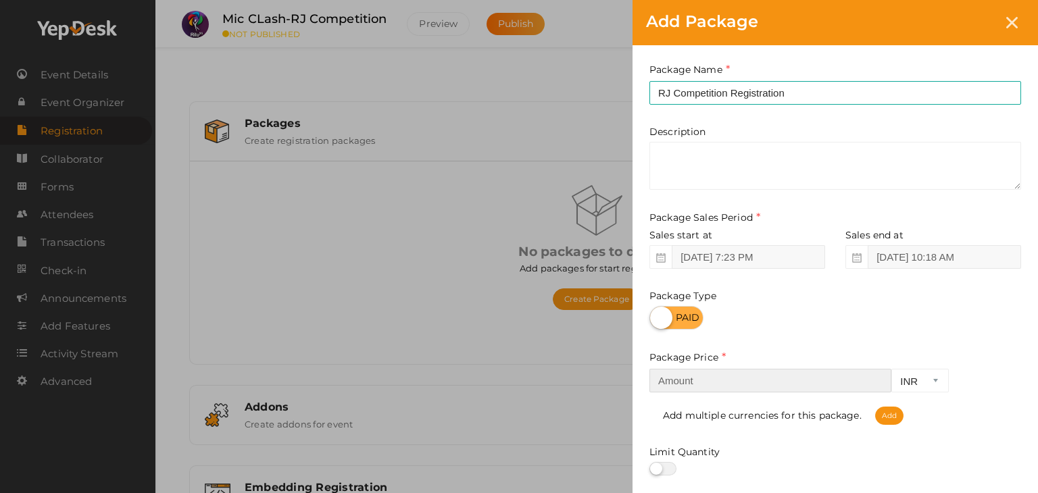
click at [735, 381] on input "number" at bounding box center [771, 381] width 242 height 24
type input "49"
click at [811, 345] on div "Package Name RJ Competition Registration This field is Required. Package Name a…" at bounding box center [836, 299] width 406 height 508
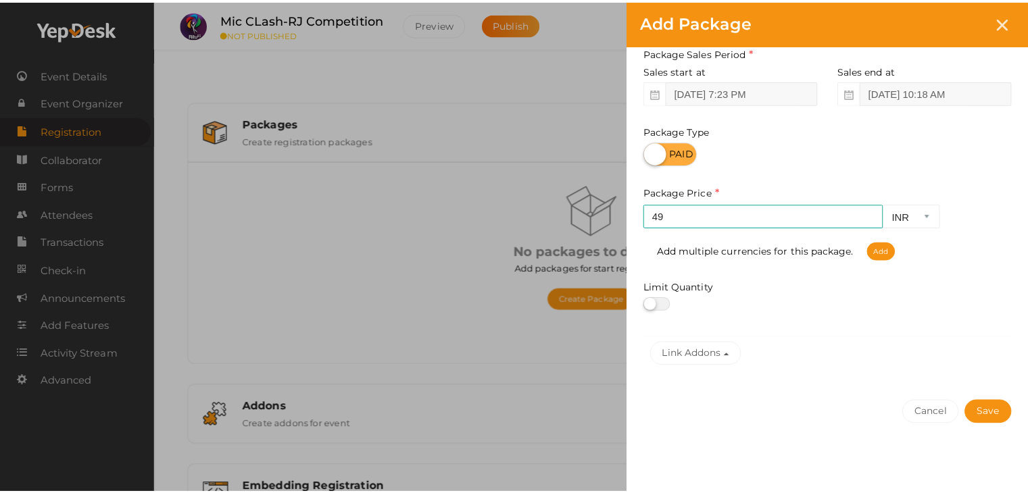
scroll to position [168, 0]
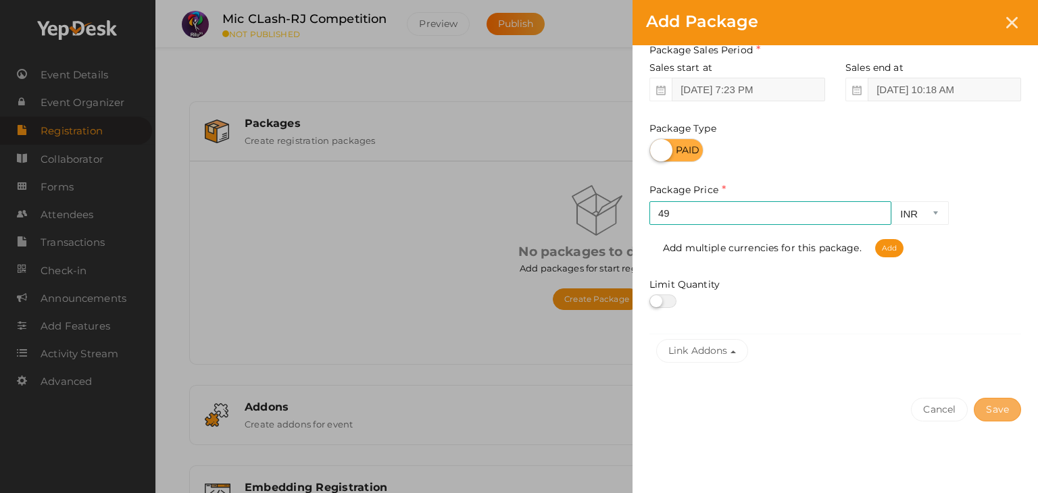
click at [1002, 405] on button "Save" at bounding box center [997, 410] width 47 height 24
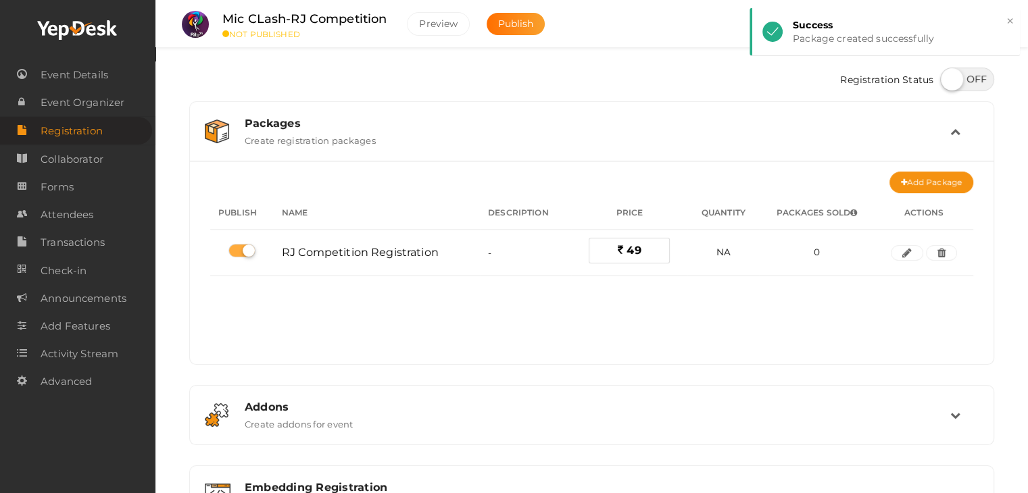
click at [704, 337] on div "No packages to display Add packages for start registration Create Package Publi…" at bounding box center [591, 269] width 763 height 169
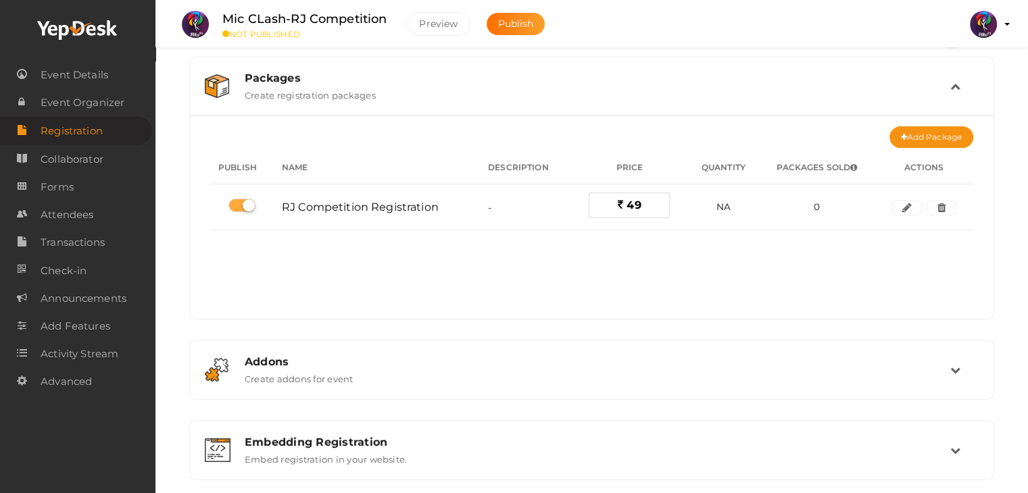
scroll to position [46, 0]
click at [969, 85] on td at bounding box center [964, 85] width 28 height 29
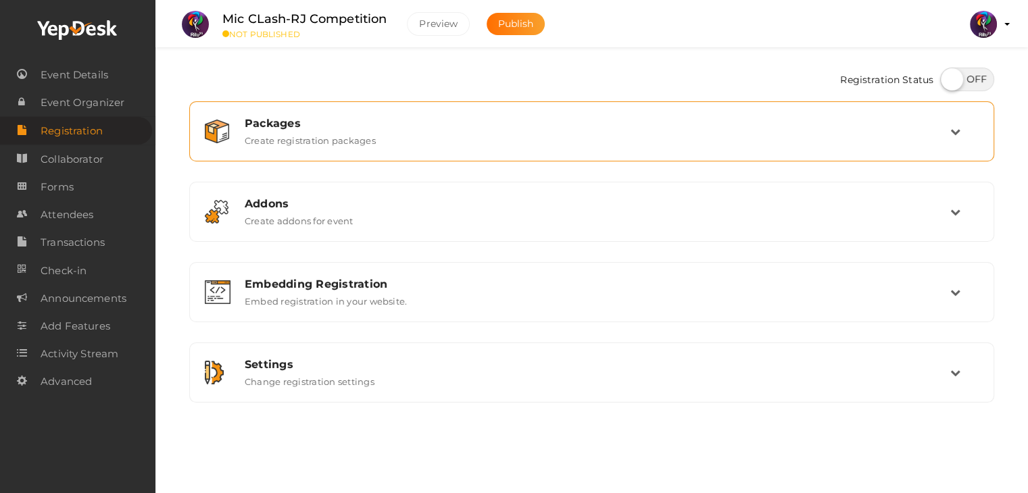
scroll to position [0, 0]
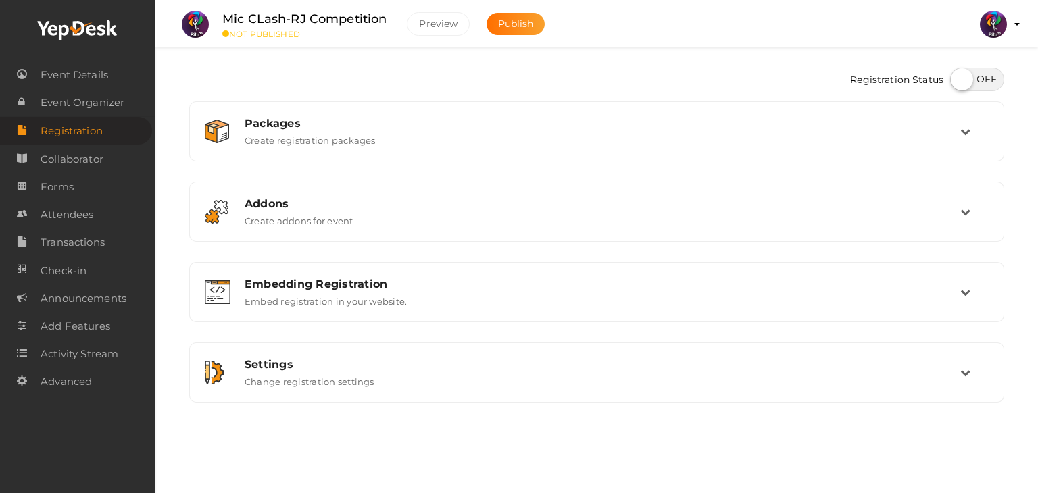
drag, startPoint x: 985, startPoint y: 93, endPoint x: 982, endPoint y: 87, distance: 7.0
click at [982, 87] on div at bounding box center [974, 81] width 61 height 27
click at [980, 79] on label at bounding box center [977, 80] width 54 height 24
click at [959, 79] on input "checkbox" at bounding box center [954, 74] width 9 height 9
checkbox input "true"
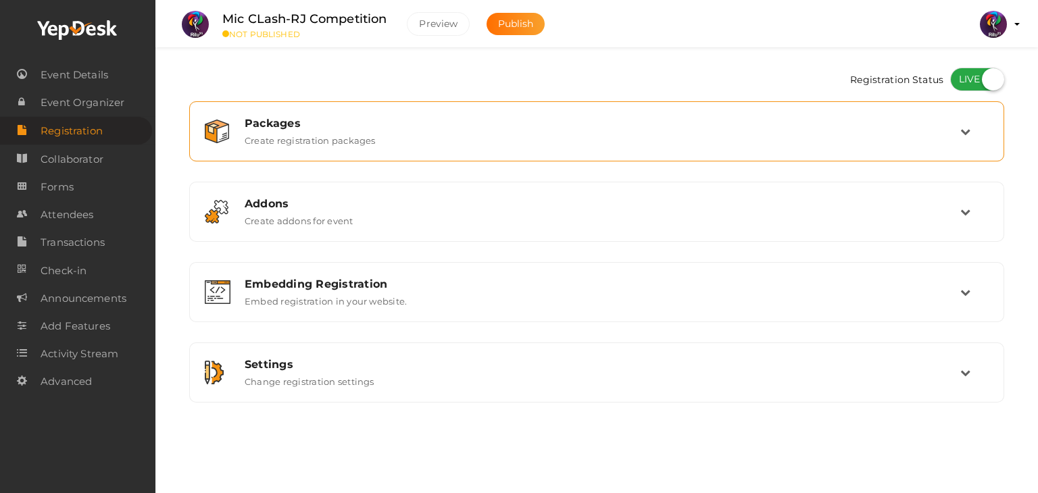
click at [919, 119] on div "Packages" at bounding box center [603, 123] width 716 height 13
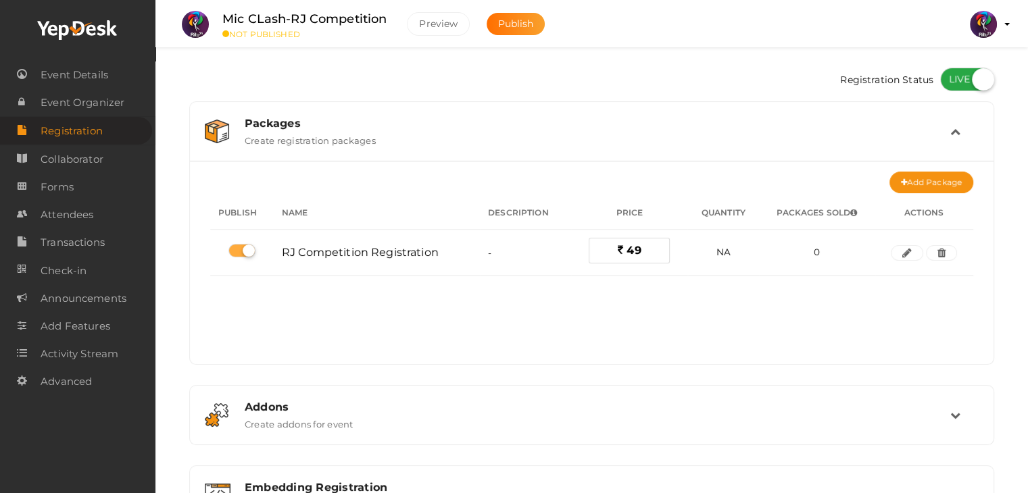
click at [919, 119] on div "Packages" at bounding box center [598, 123] width 706 height 13
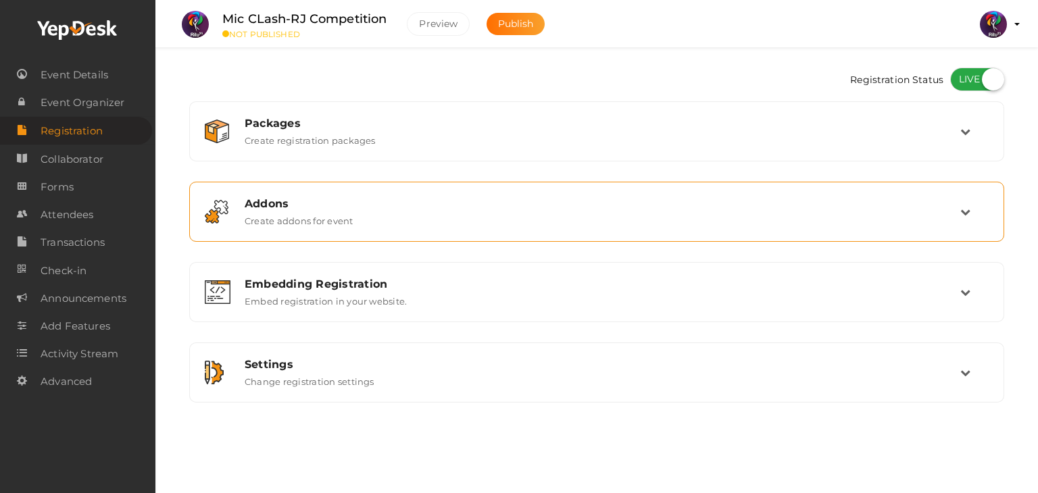
click at [377, 222] on div "Addons Create addons for event" at bounding box center [598, 211] width 726 height 29
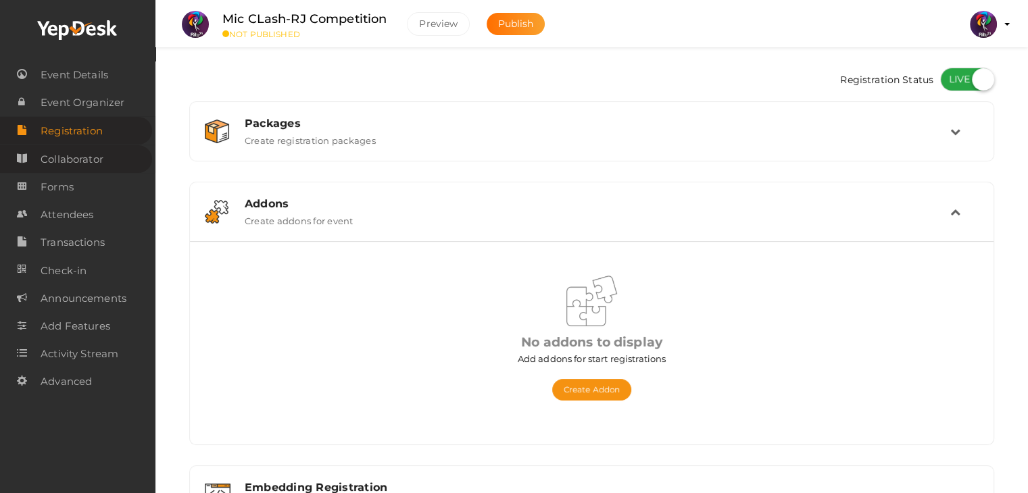
click at [51, 159] on span "Collaborator" at bounding box center [72, 159] width 63 height 27
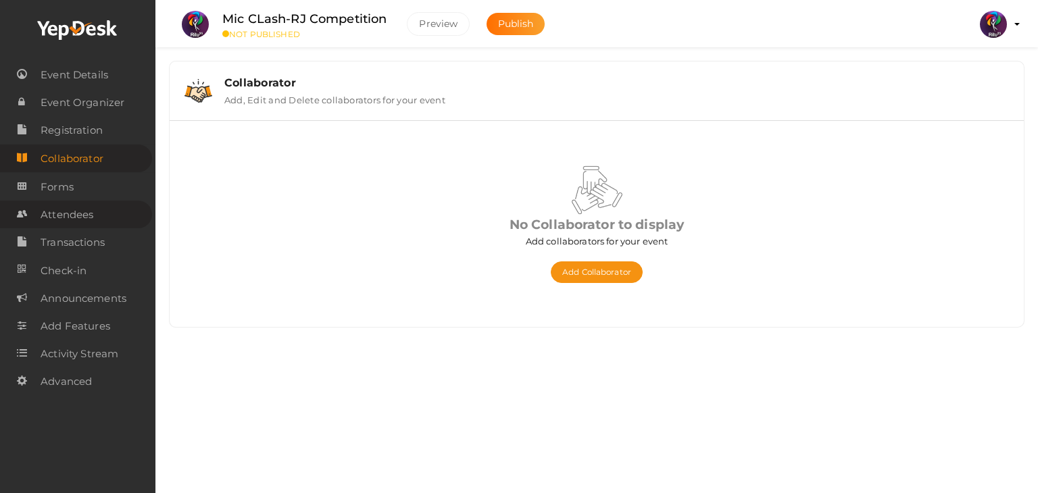
click at [76, 203] on span "Attendees" at bounding box center [67, 214] width 53 height 27
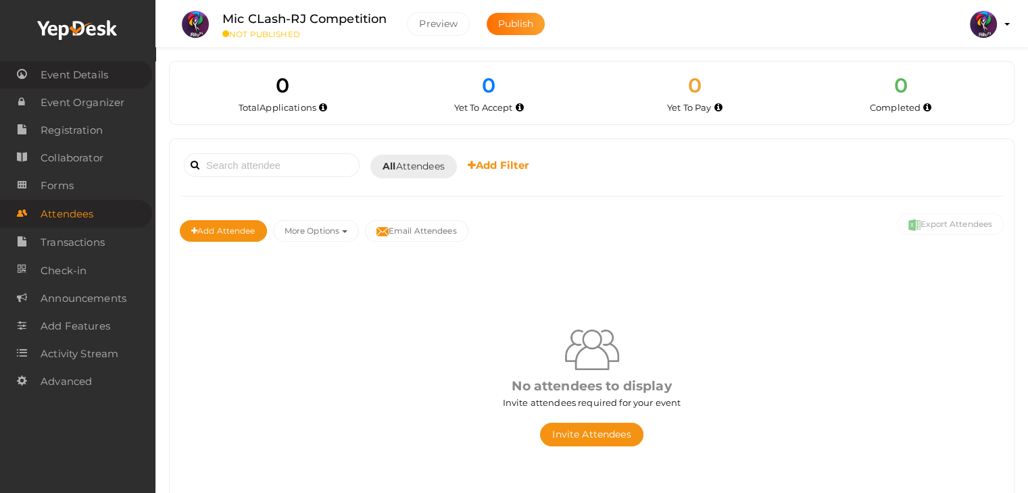
click at [87, 72] on span "Event Details" at bounding box center [75, 75] width 68 height 27
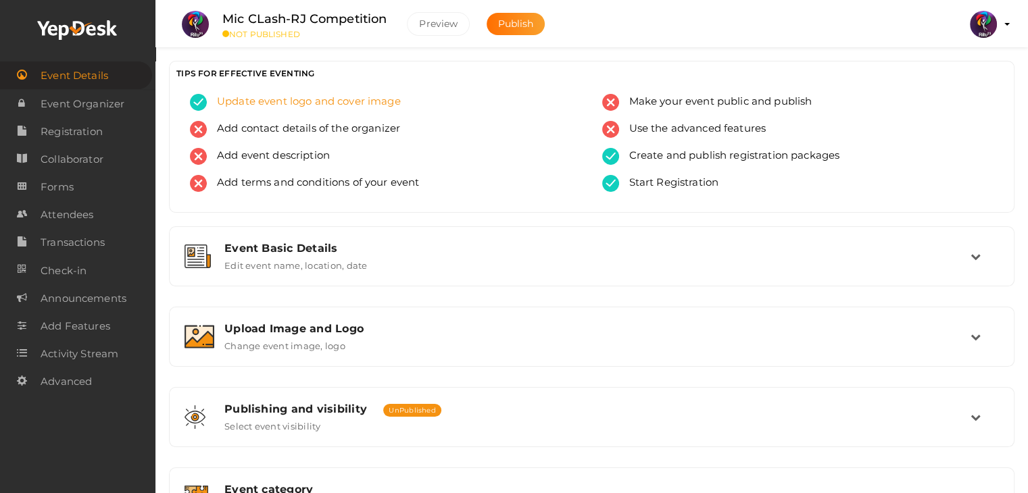
click at [376, 118] on div "Update event logo and cover image" at bounding box center [386, 107] width 392 height 27
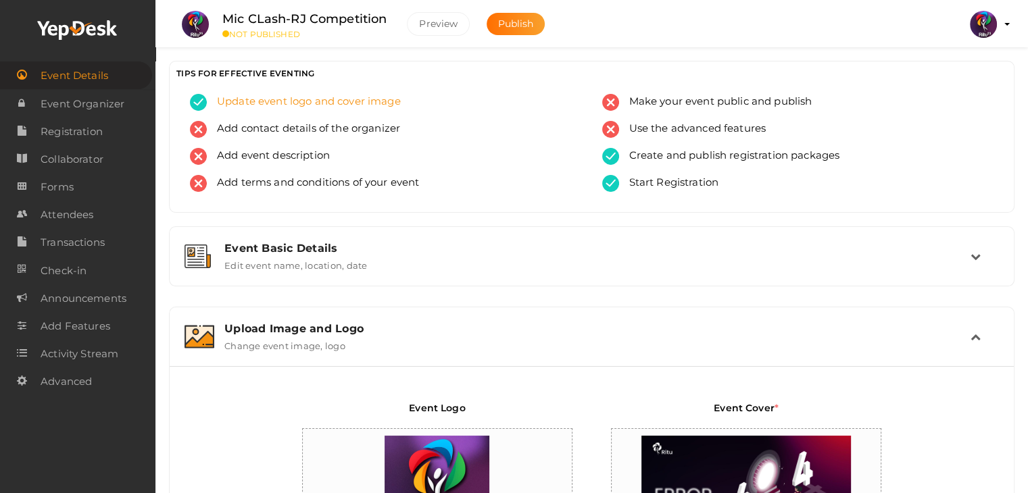
scroll to position [228, 0]
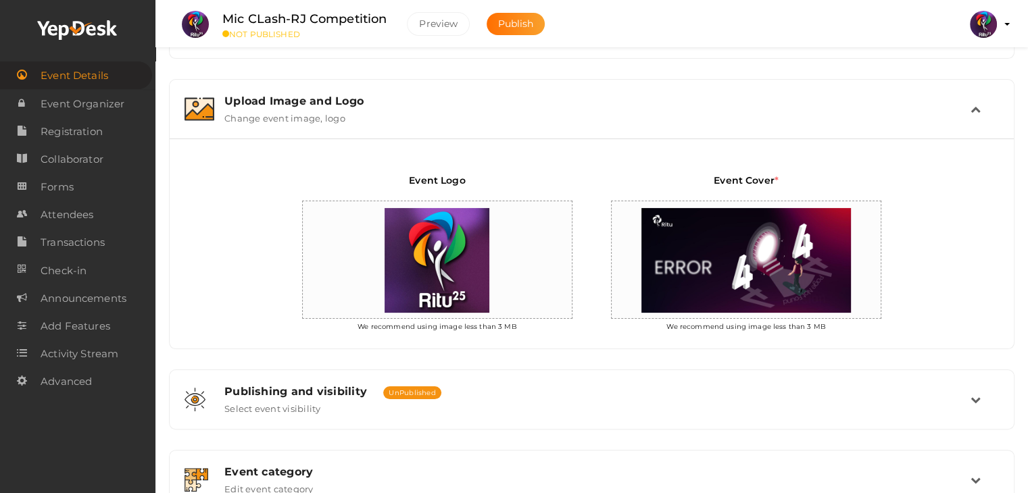
click at [201, 106] on img at bounding box center [200, 109] width 30 height 24
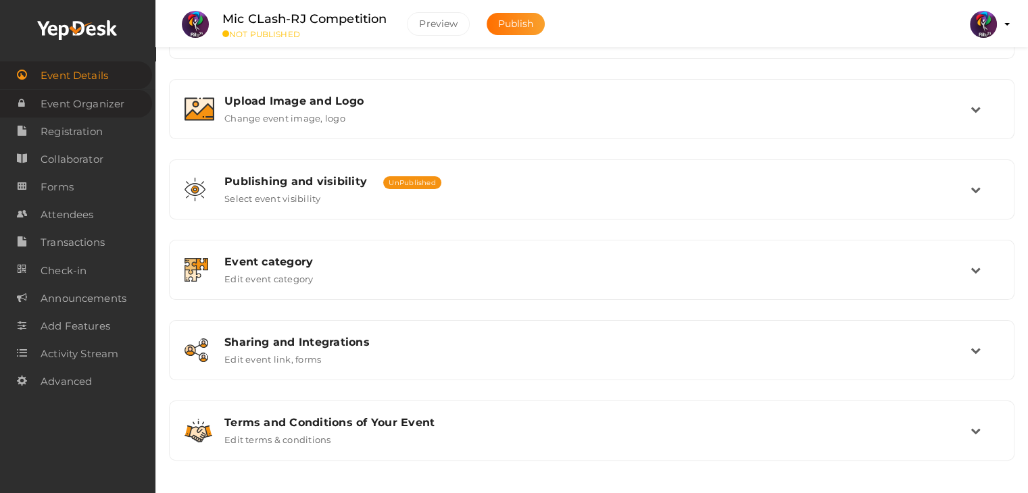
click at [113, 101] on span "Event Organizer" at bounding box center [83, 104] width 84 height 27
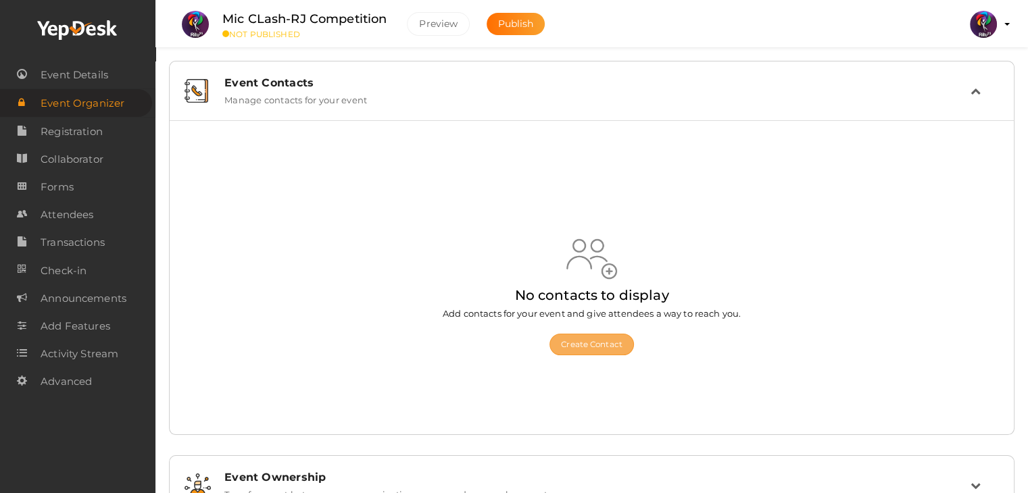
click at [584, 335] on button "Create Contact" at bounding box center [592, 345] width 85 height 22
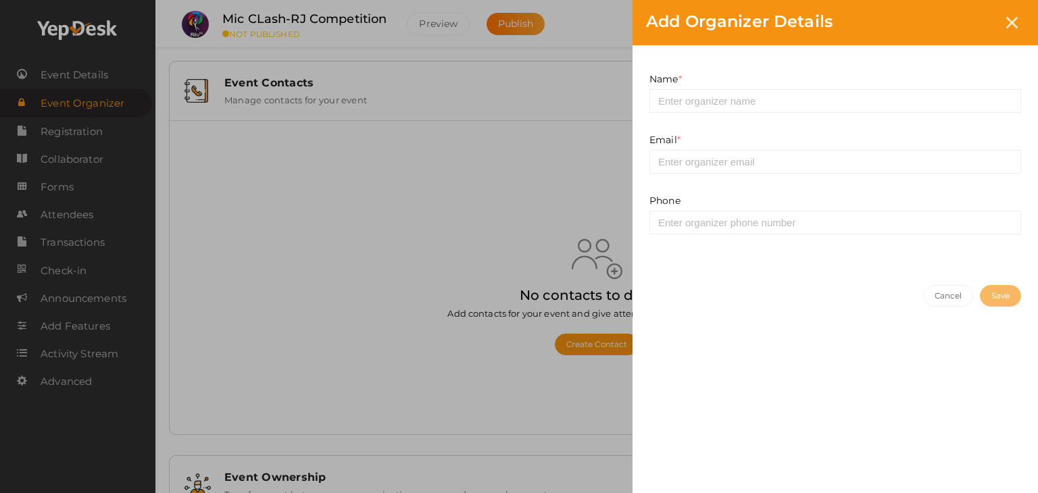
drag, startPoint x: 680, startPoint y: 87, endPoint x: 685, endPoint y: 101, distance: 14.3
click at [685, 101] on div "Name * This field is Required." at bounding box center [836, 92] width 372 height 41
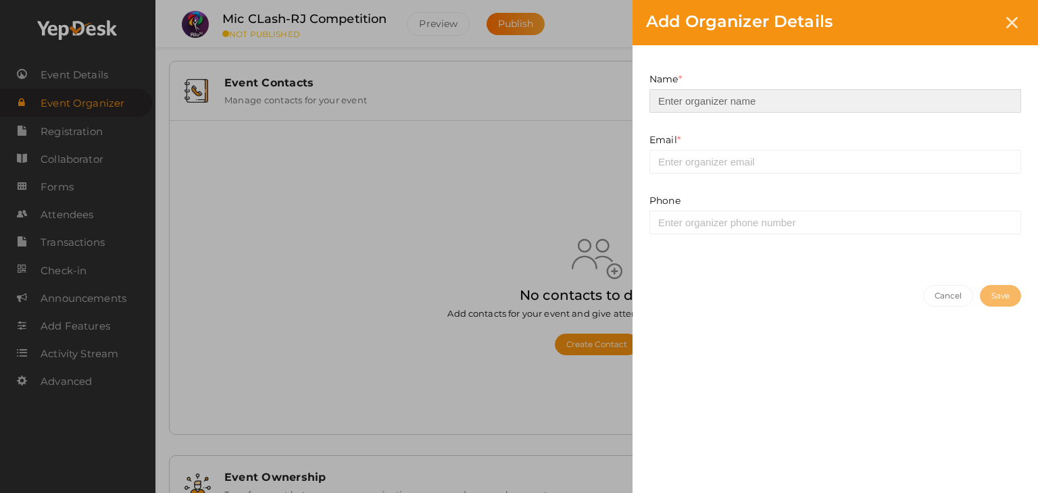
click at [685, 101] on input at bounding box center [836, 101] width 372 height 24
type input "Gangothri"
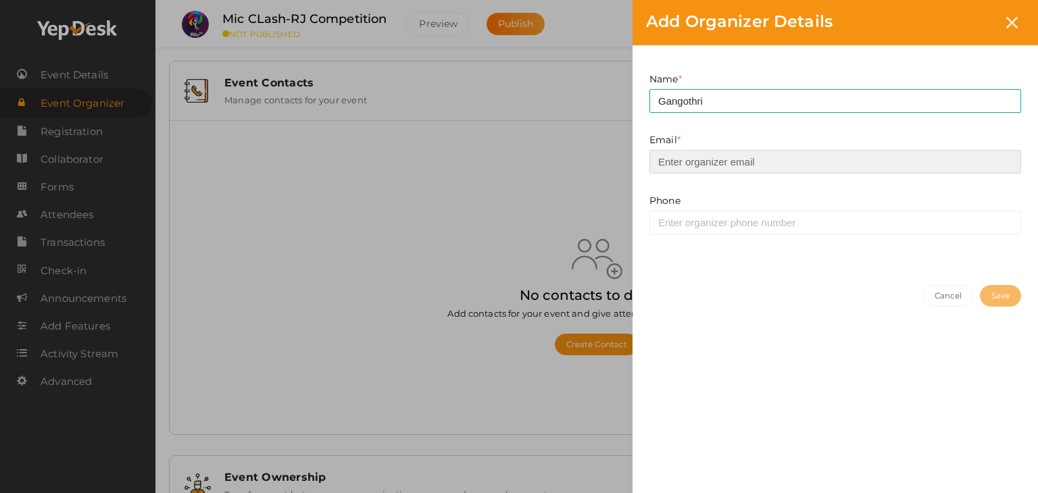
click at [734, 162] on input "email" at bounding box center [836, 162] width 372 height 24
type input "prabhavnarayanan7474@gmail.com"
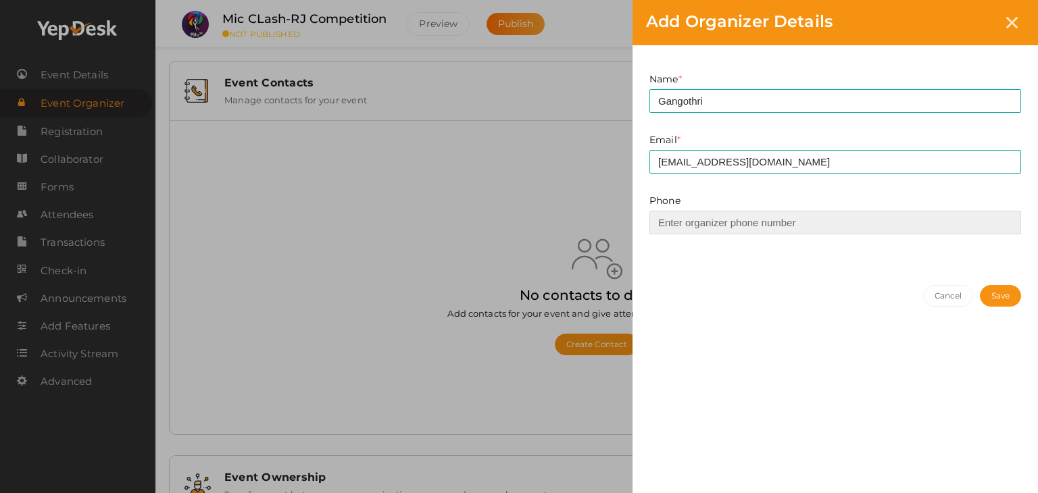
click at [756, 220] on input at bounding box center [836, 223] width 372 height 24
type input "9"
type input "8078116828"
click at [980, 295] on button "Save" at bounding box center [1000, 296] width 41 height 22
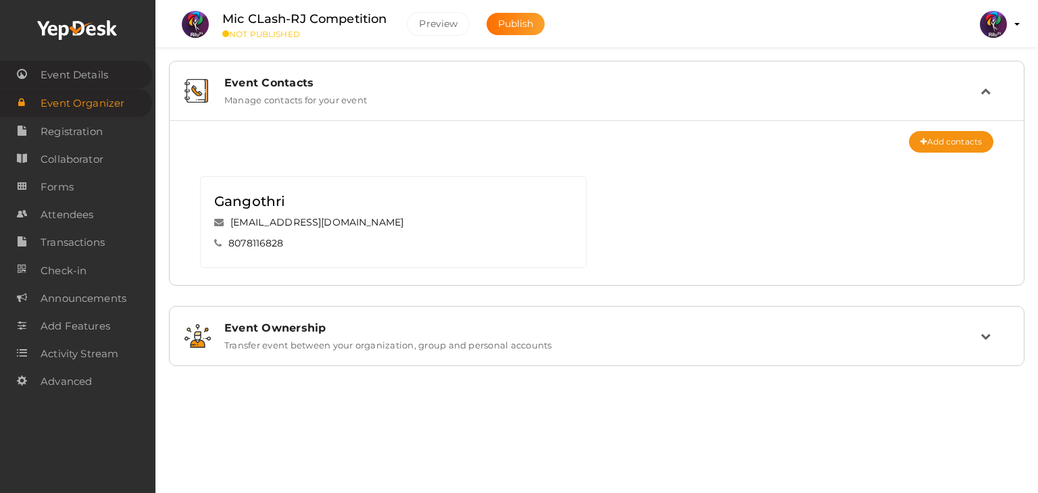
click at [40, 69] on link "Event Details" at bounding box center [76, 75] width 152 height 28
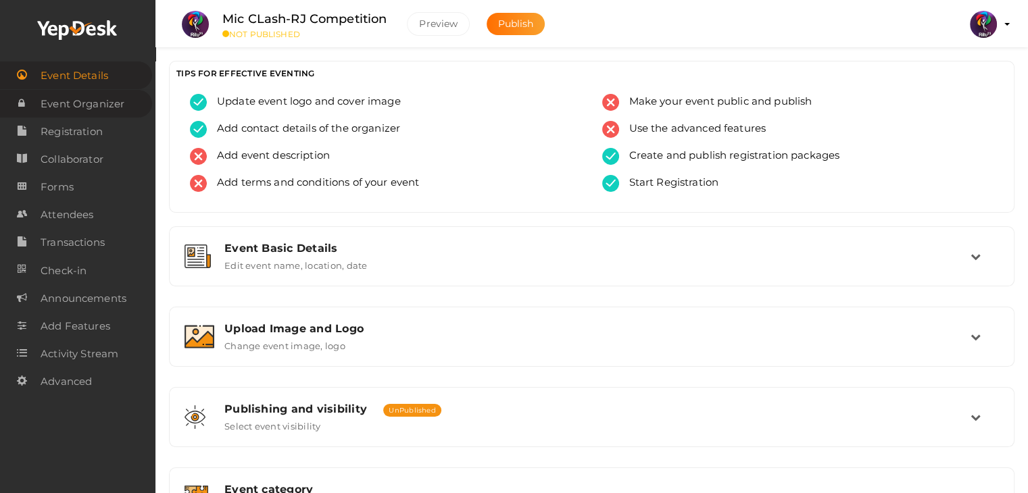
click at [115, 92] on span "Event Organizer" at bounding box center [83, 104] width 84 height 27
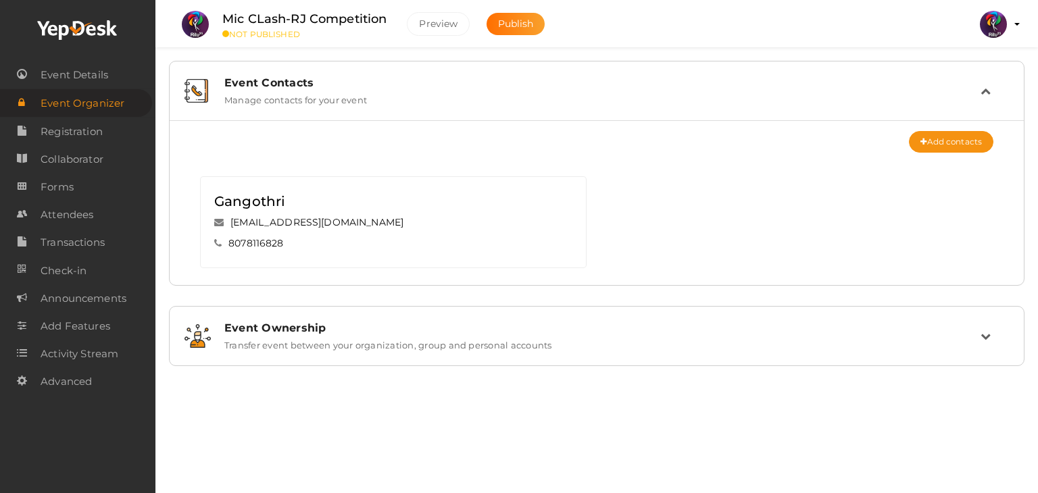
click at [270, 109] on div "Event Contacts Manage contacts for your event" at bounding box center [596, 90] width 841 height 45
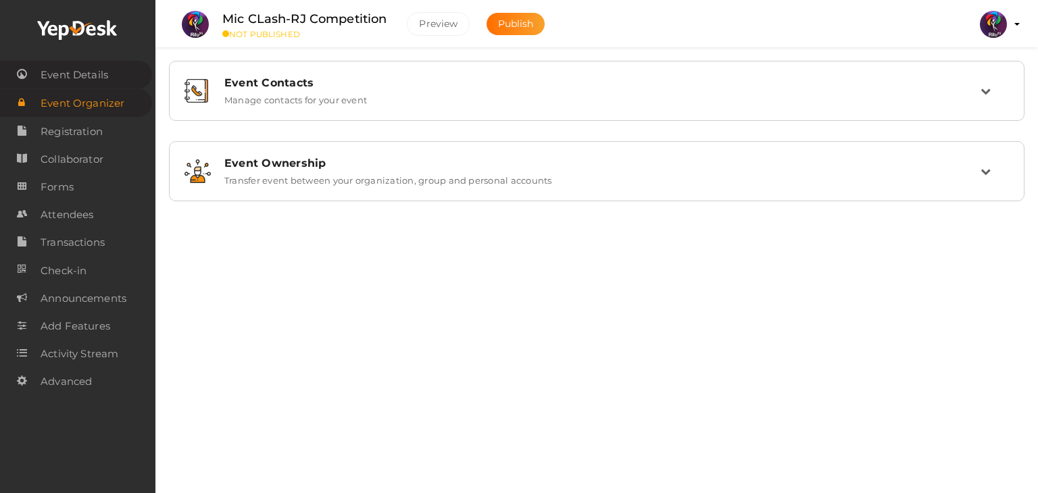
click at [106, 74] on span "Event Details" at bounding box center [75, 75] width 68 height 27
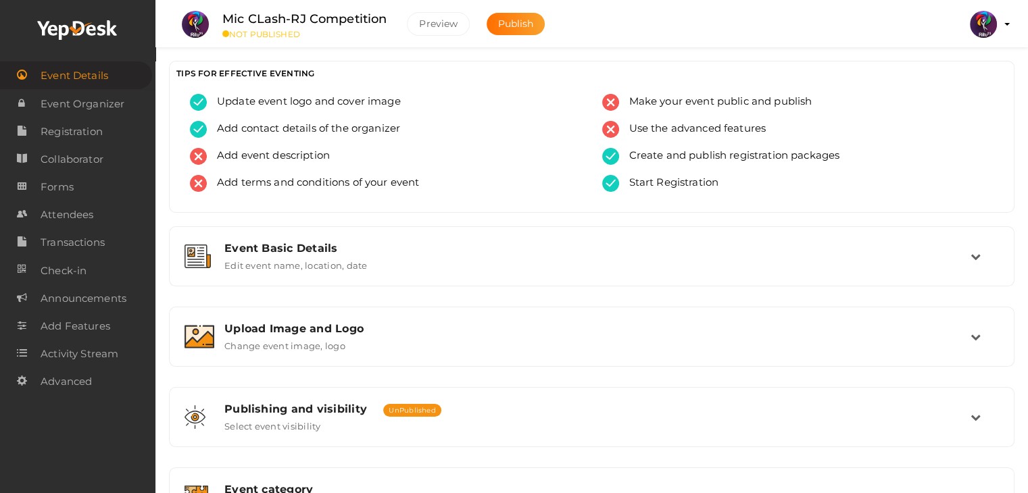
click at [994, 28] on img at bounding box center [983, 24] width 27 height 27
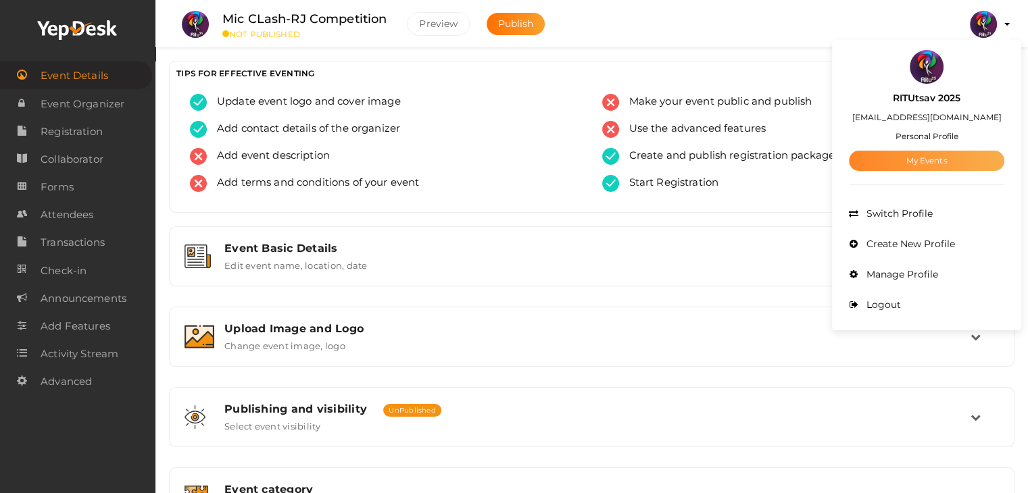
click at [957, 163] on link "My Events" at bounding box center [926, 161] width 155 height 20
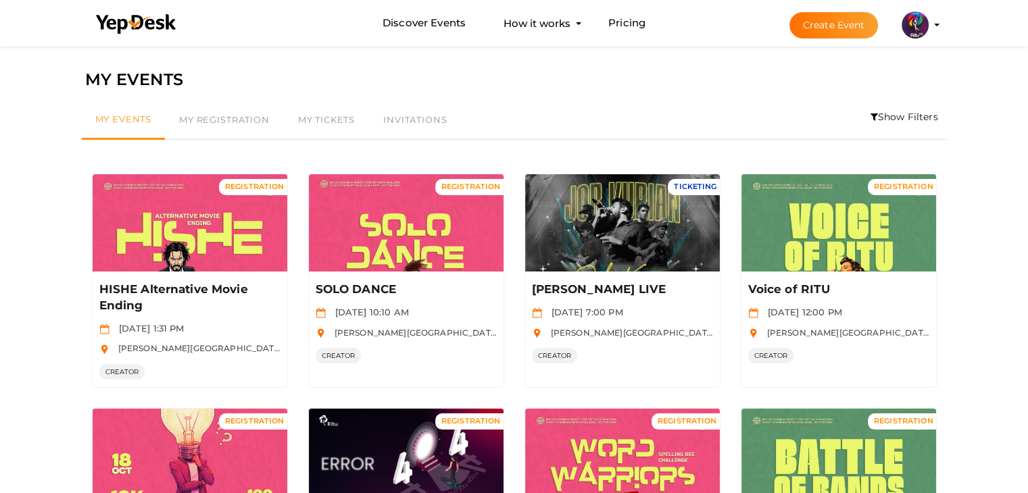
click at [861, 26] on button "Create Event" at bounding box center [834, 25] width 89 height 26
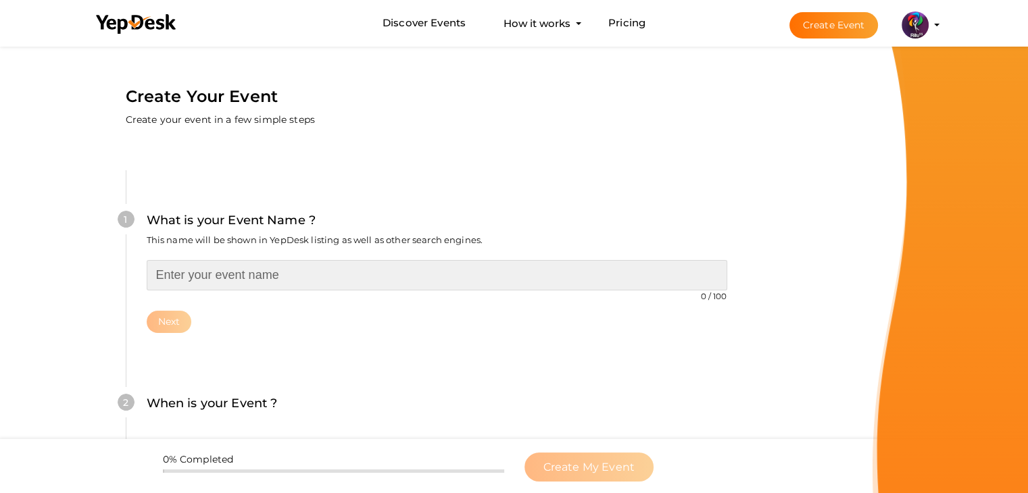
click at [243, 286] on input "text" at bounding box center [437, 275] width 581 height 30
type input "Clue Quest - Crime Scene Investigation"
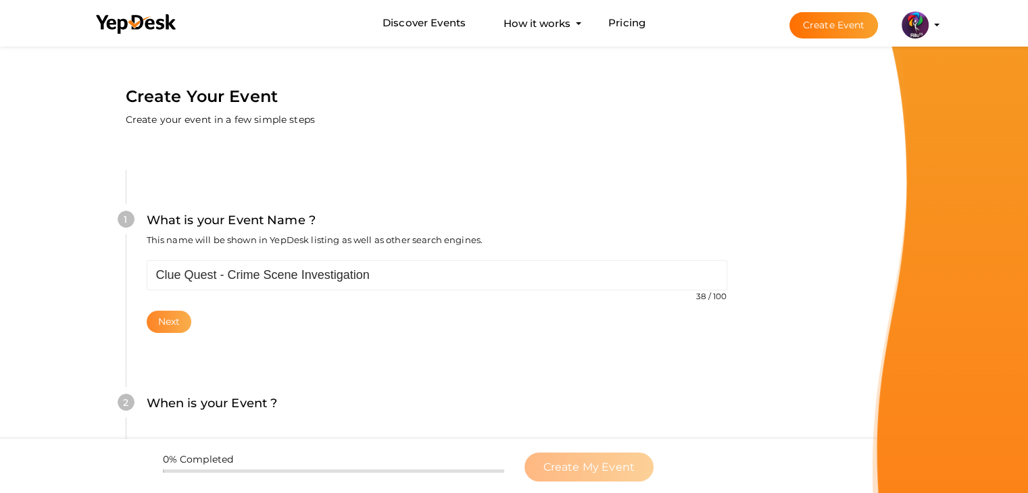
click at [163, 314] on button "Next" at bounding box center [169, 322] width 45 height 22
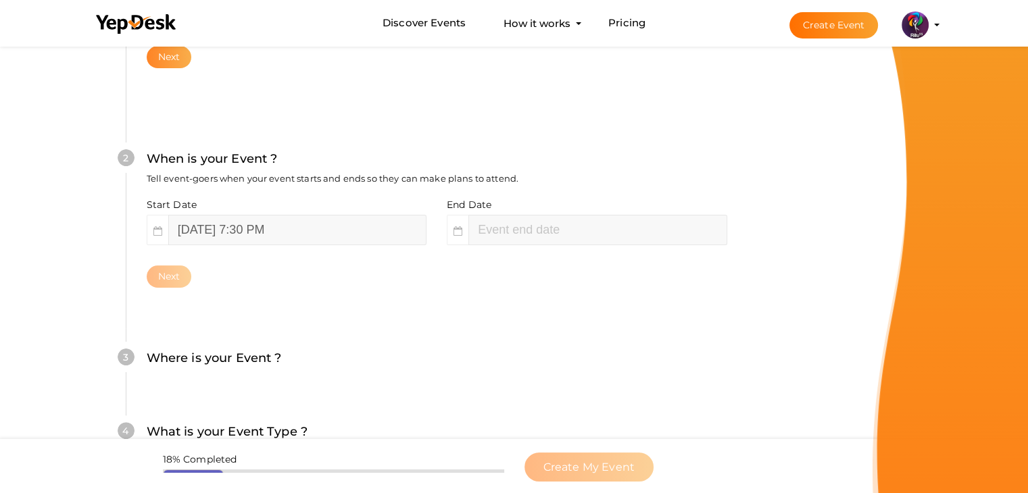
scroll to position [278, 0]
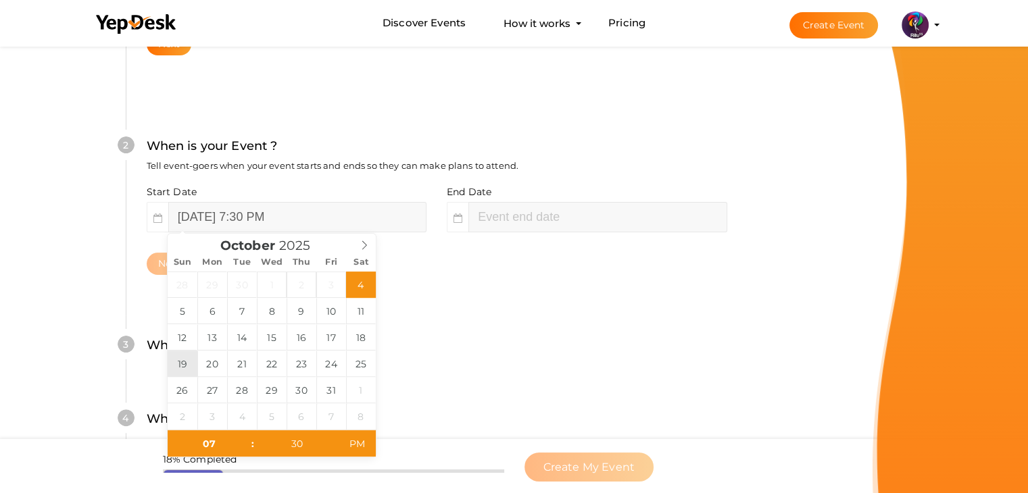
type input "October 19, 2025 7:30 PM"
type input "09"
type input "30"
type input "October 19, 2025 9:30 PM"
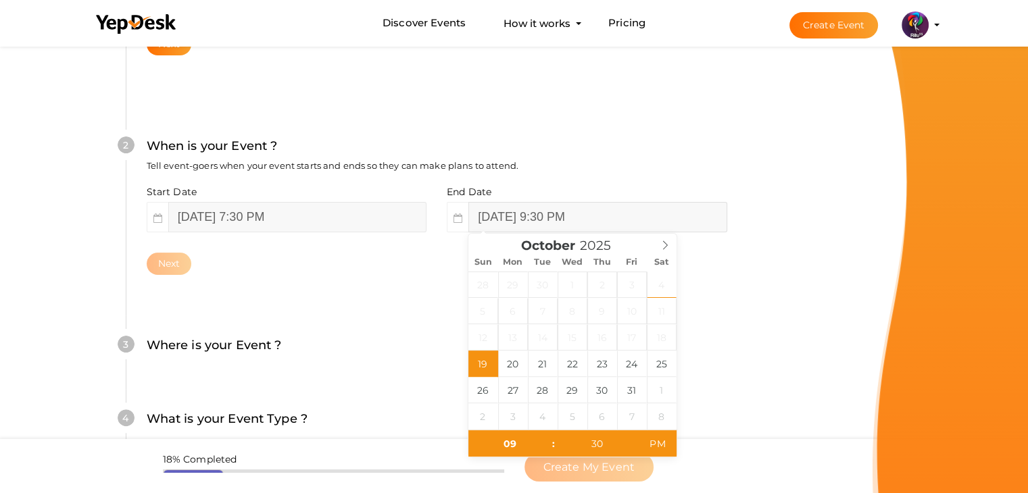
click at [511, 214] on input "October 19, 2025 9:30 PM" at bounding box center [597, 217] width 258 height 30
click at [433, 270] on div "Next" at bounding box center [437, 264] width 581 height 22
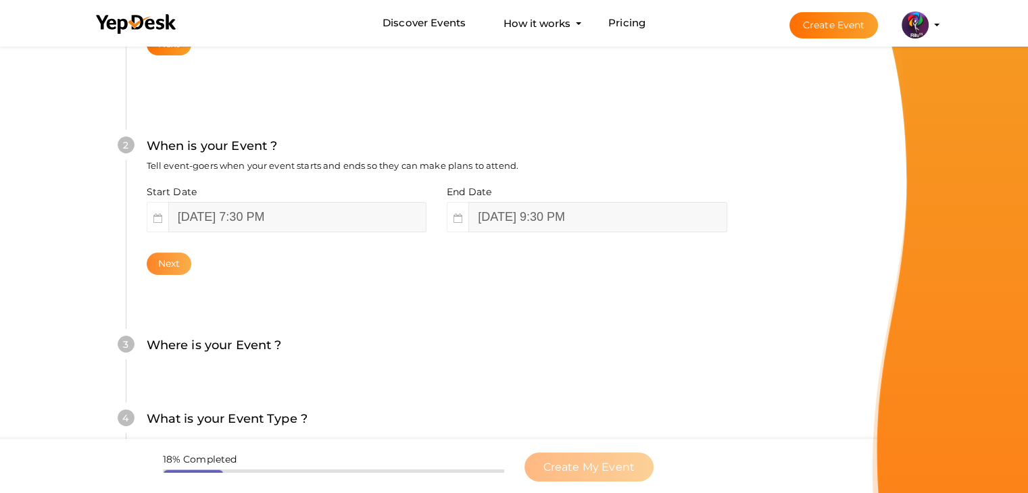
click at [185, 265] on button "Next" at bounding box center [169, 264] width 45 height 22
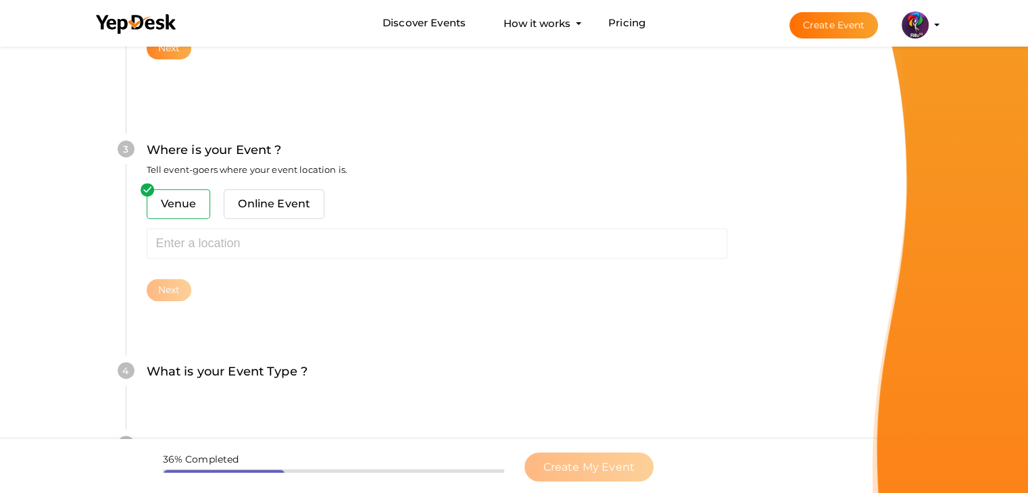
scroll to position [498, 0]
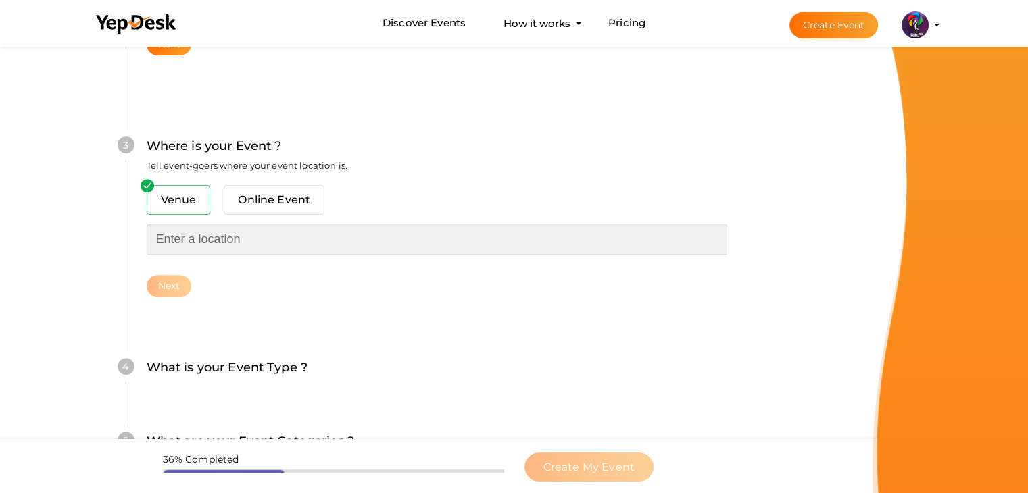
click at [224, 238] on input "text" at bounding box center [437, 239] width 581 height 30
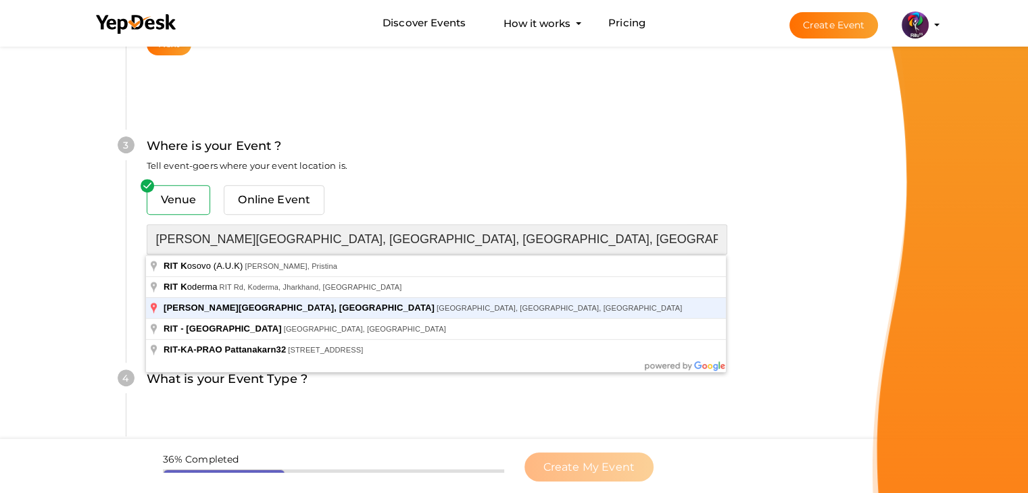
type input "[PERSON_NAME][GEOGRAPHIC_DATA], [GEOGRAPHIC_DATA], [GEOGRAPHIC_DATA], [GEOGRAPH…"
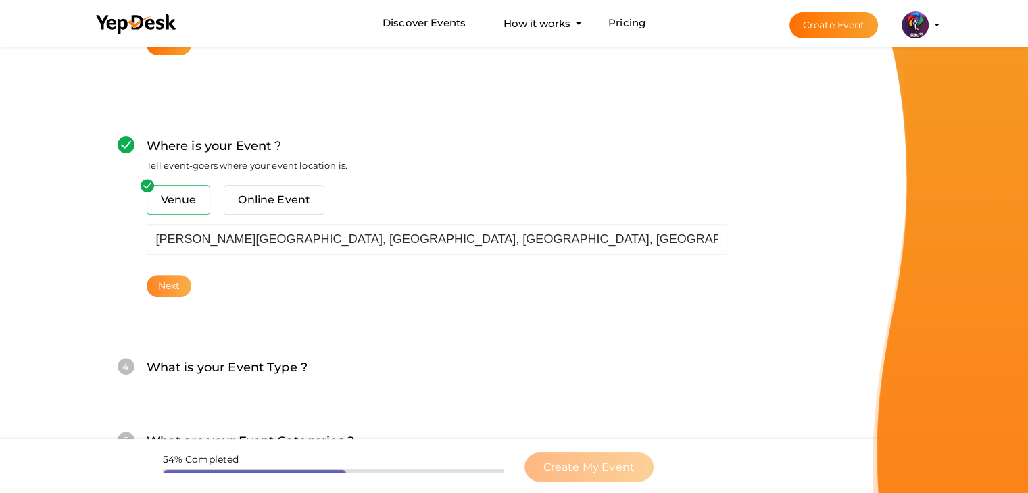
click at [168, 286] on button "Next" at bounding box center [169, 286] width 45 height 22
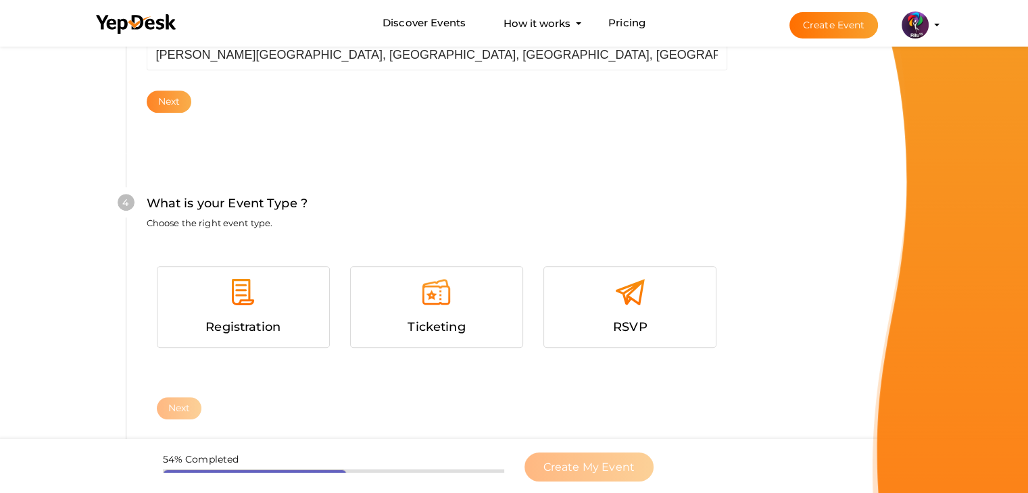
scroll to position [740, 0]
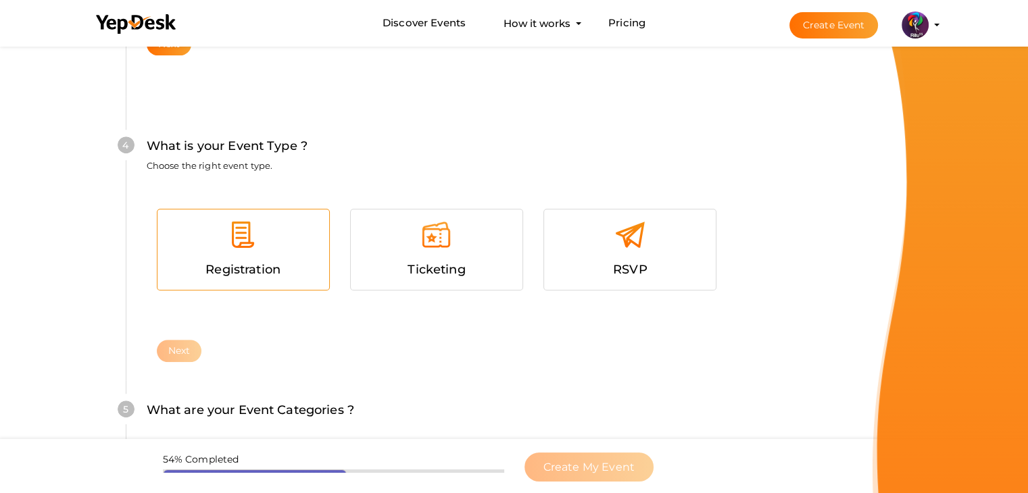
click at [253, 272] on span "Registration" at bounding box center [243, 269] width 75 height 15
click at [193, 354] on button "Next" at bounding box center [179, 351] width 45 height 22
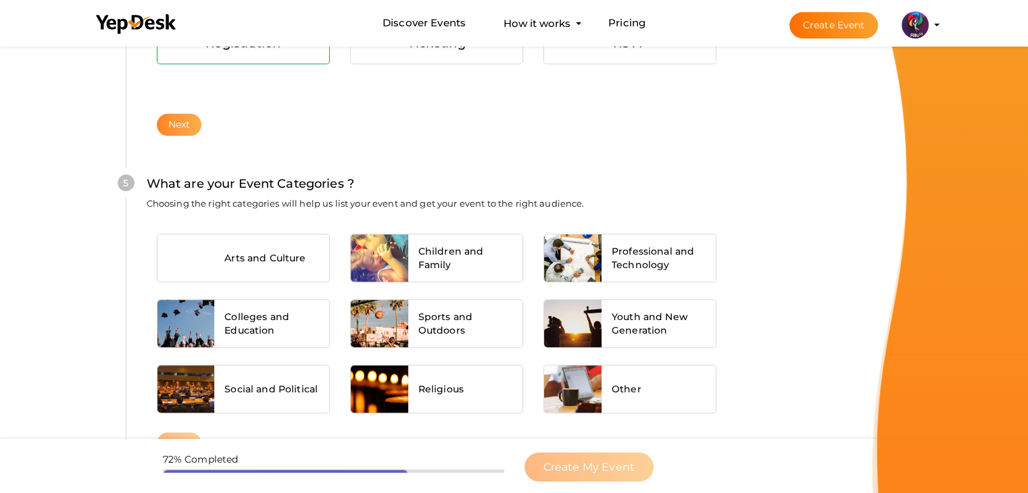
scroll to position [1023, 0]
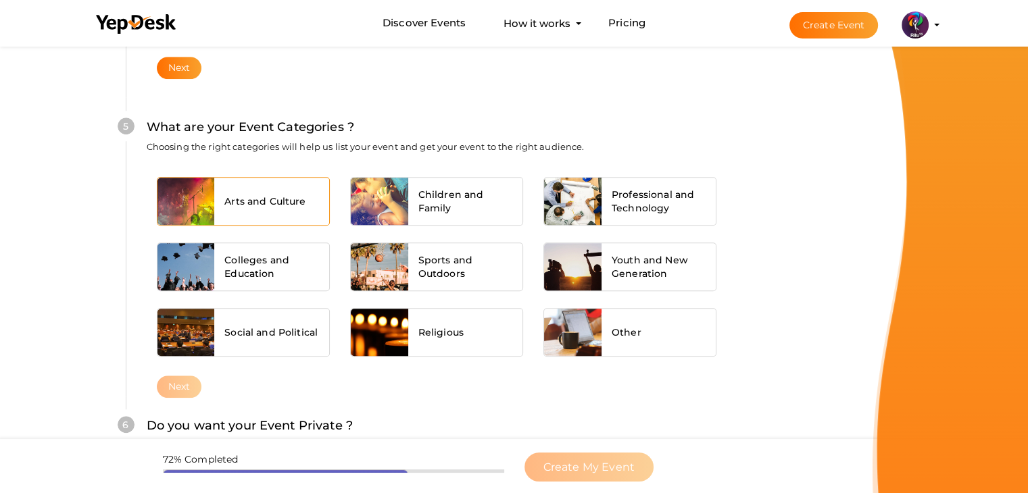
click at [287, 207] on div "Arts and Culture" at bounding box center [271, 201] width 115 height 47
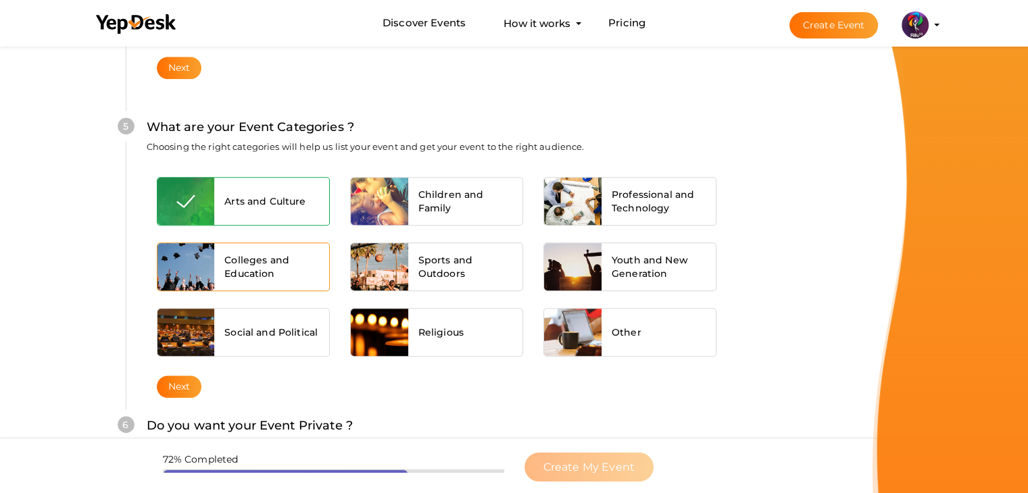
click at [287, 249] on div "Colleges and Education" at bounding box center [271, 266] width 115 height 47
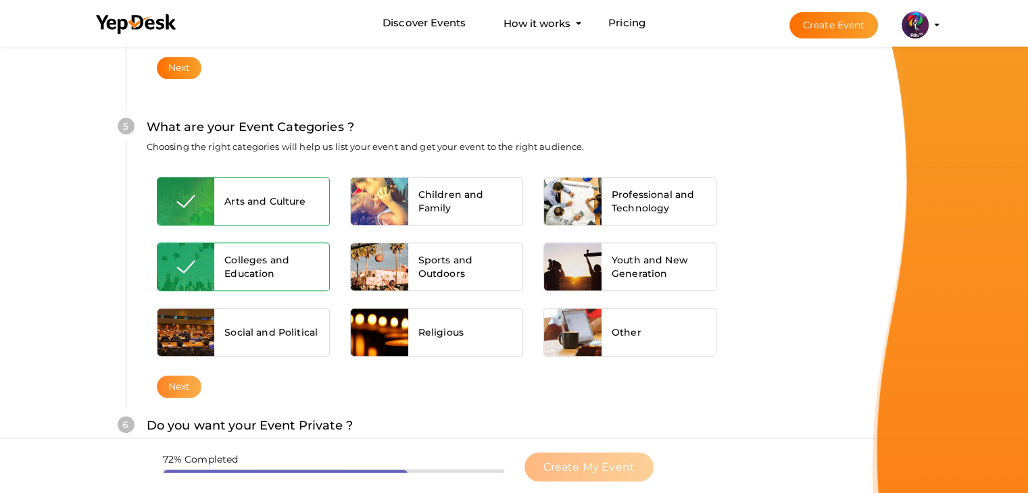
click at [176, 379] on button "Next" at bounding box center [179, 387] width 45 height 22
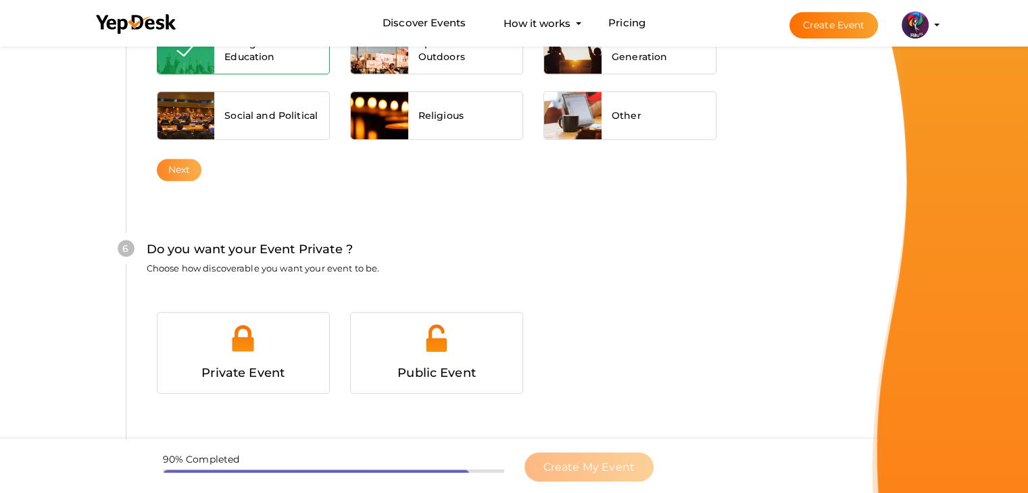
scroll to position [1320, 0]
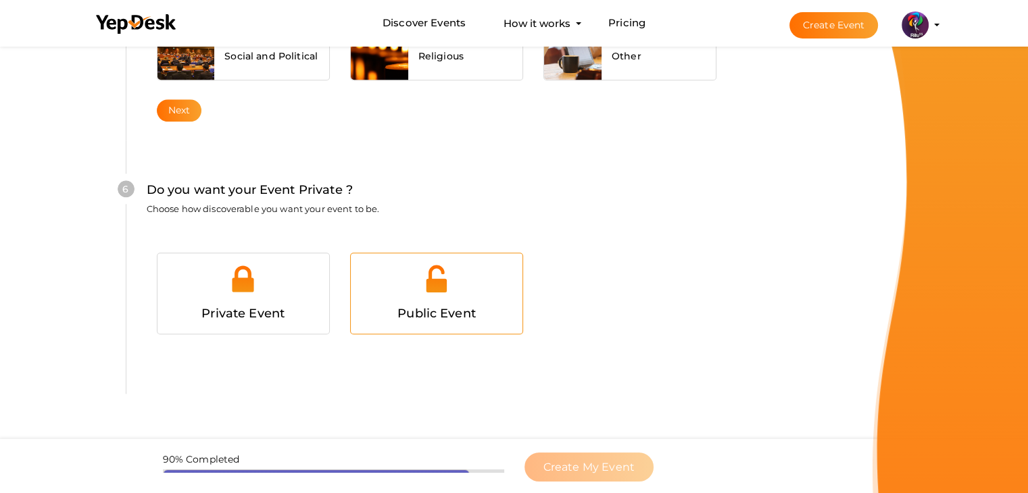
click at [395, 241] on div "Public Event" at bounding box center [436, 285] width 193 height 99
click at [418, 283] on div at bounding box center [436, 284] width 151 height 41
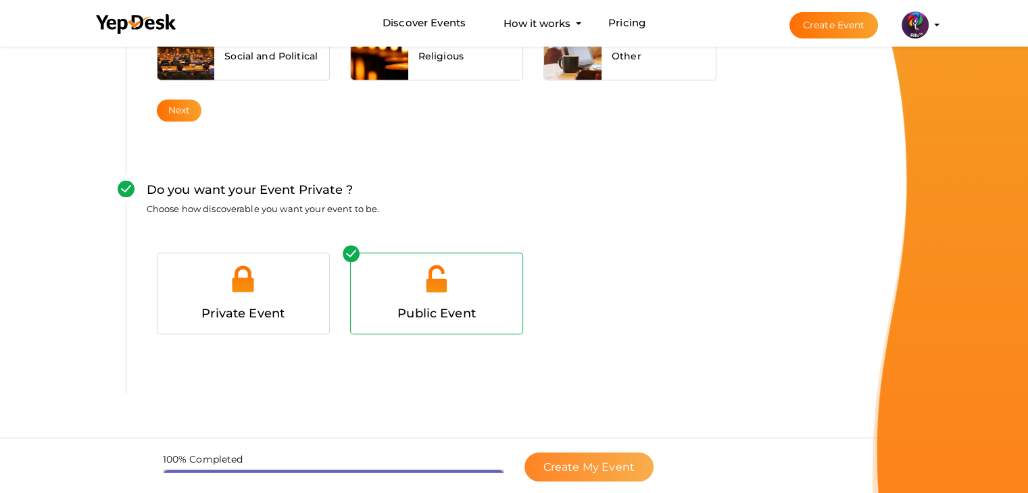
click at [577, 453] on button "Create My Event" at bounding box center [589, 467] width 129 height 29
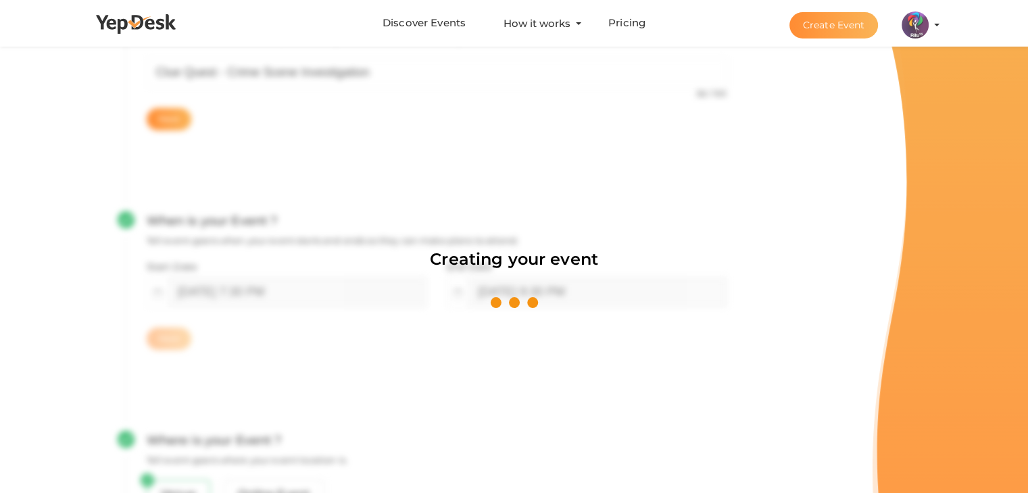
scroll to position [203, 0]
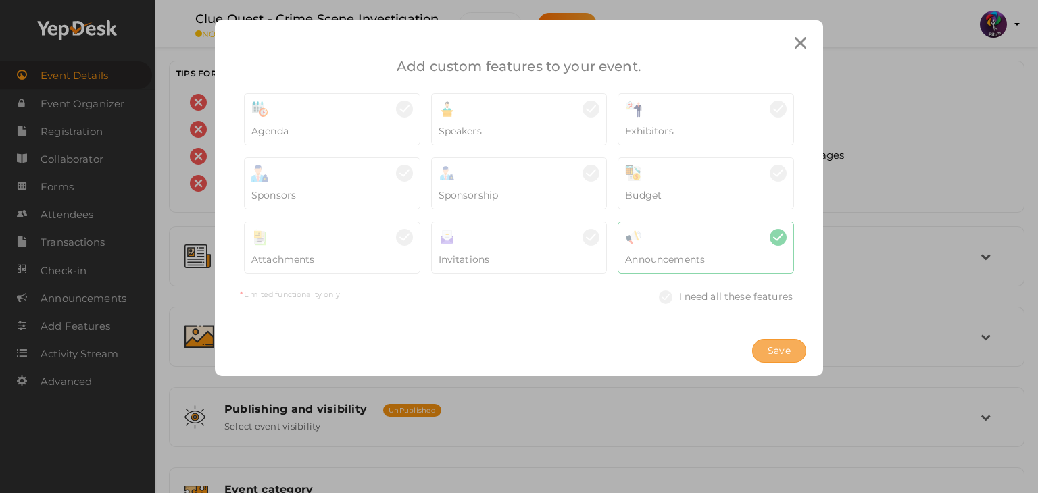
click at [772, 344] on span "Save" at bounding box center [779, 351] width 23 height 14
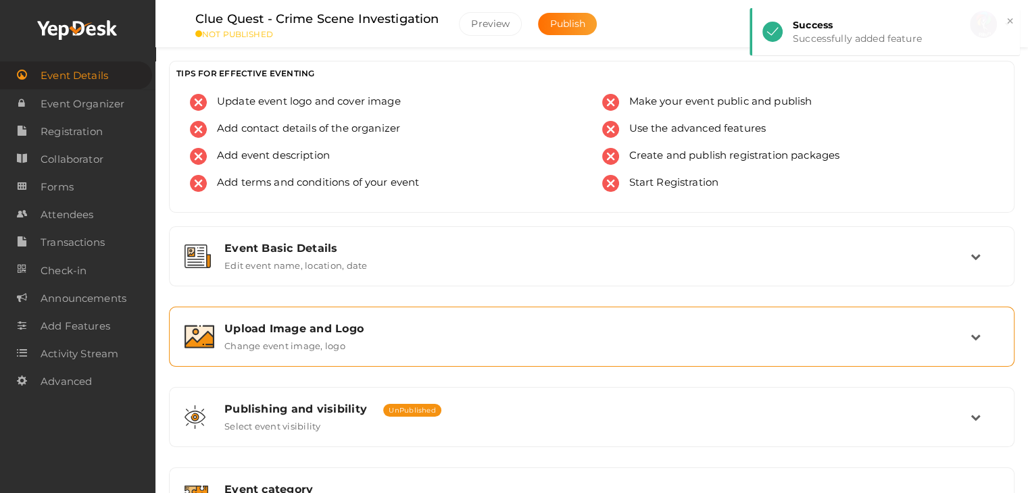
click at [281, 343] on label "Change event image, logo" at bounding box center [284, 343] width 121 height 16
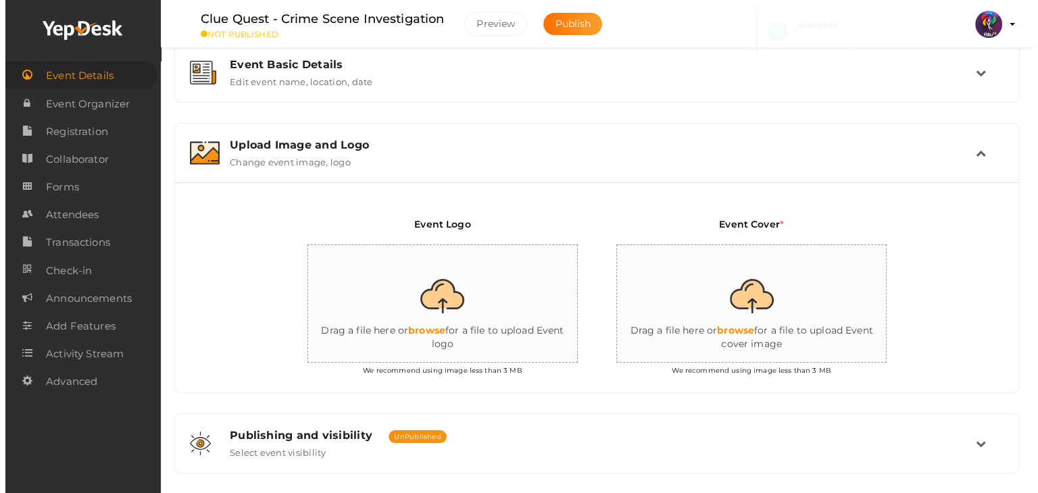
scroll to position [188, 0]
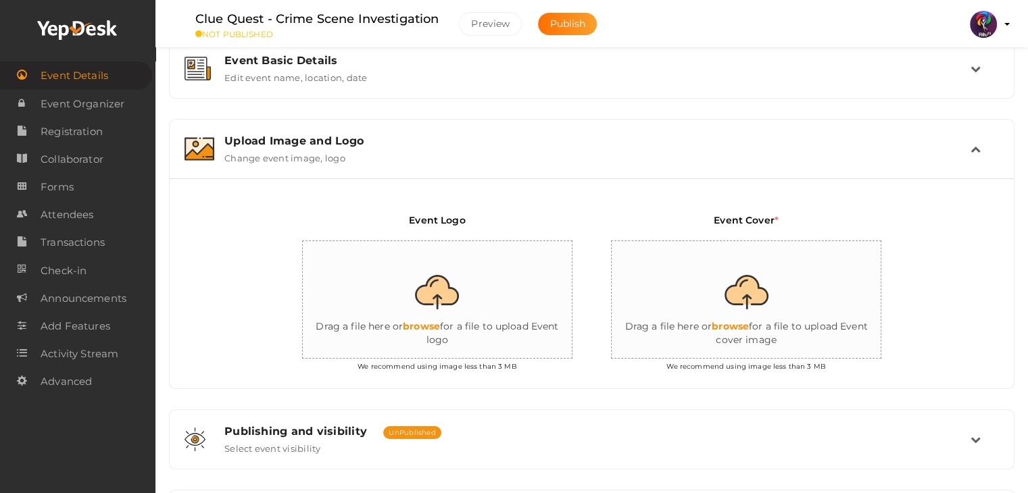
click at [408, 309] on input "file" at bounding box center [438, 300] width 270 height 118
type input "C:\fakepath\logo yepdesk.png"
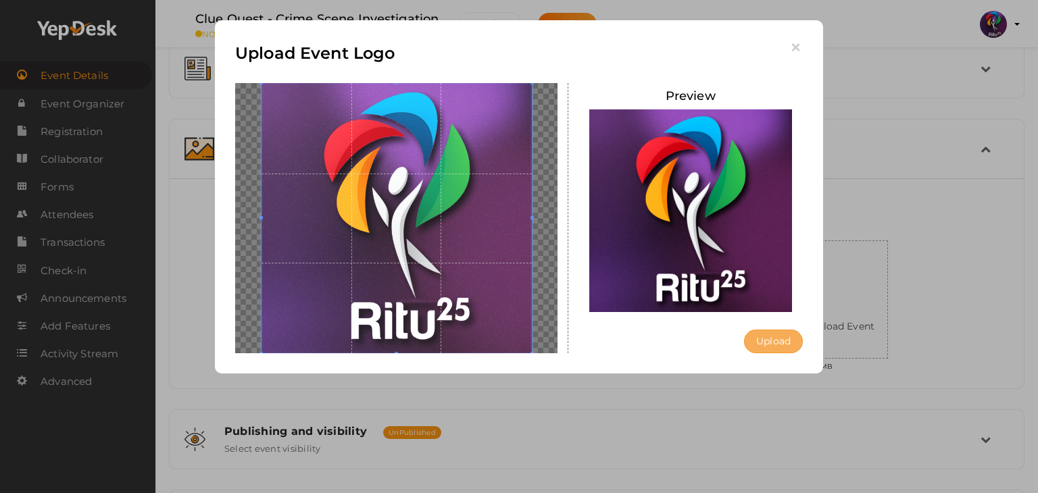
click at [793, 332] on button "Upload" at bounding box center [773, 342] width 59 height 24
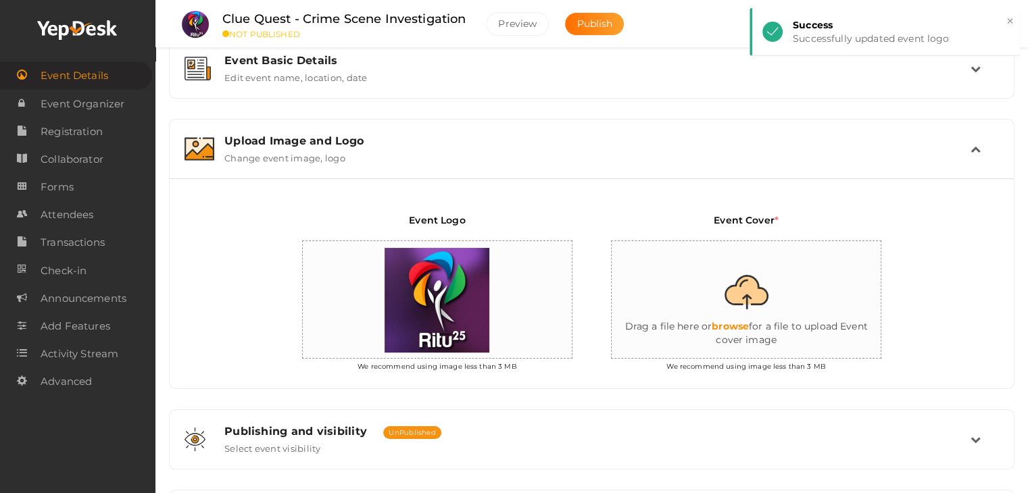
click at [727, 317] on input "file" at bounding box center [747, 300] width 270 height 118
type input "C:\fakepath\404 GLOW.png"
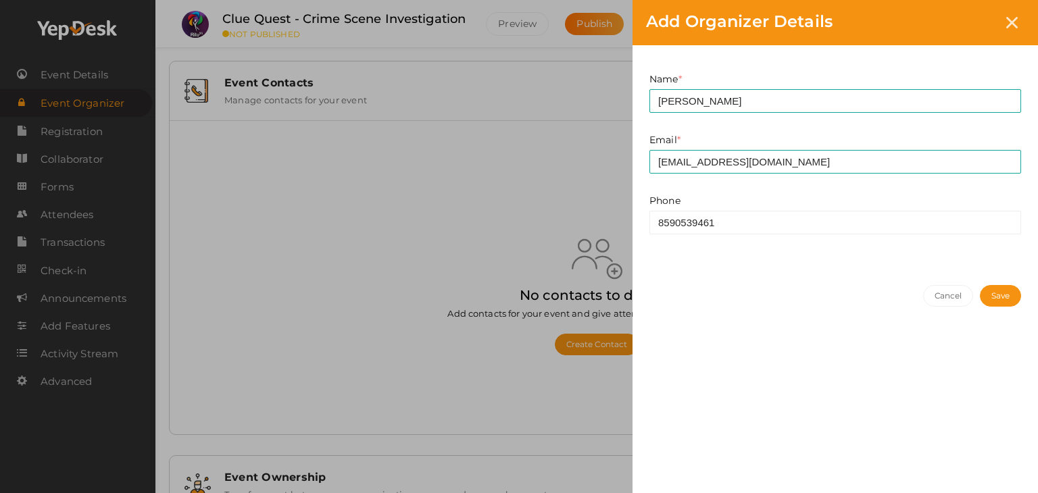
type input "8590539461"
click at [990, 301] on button "Save" at bounding box center [1000, 296] width 41 height 22
